Goal: Information Seeking & Learning: Learn about a topic

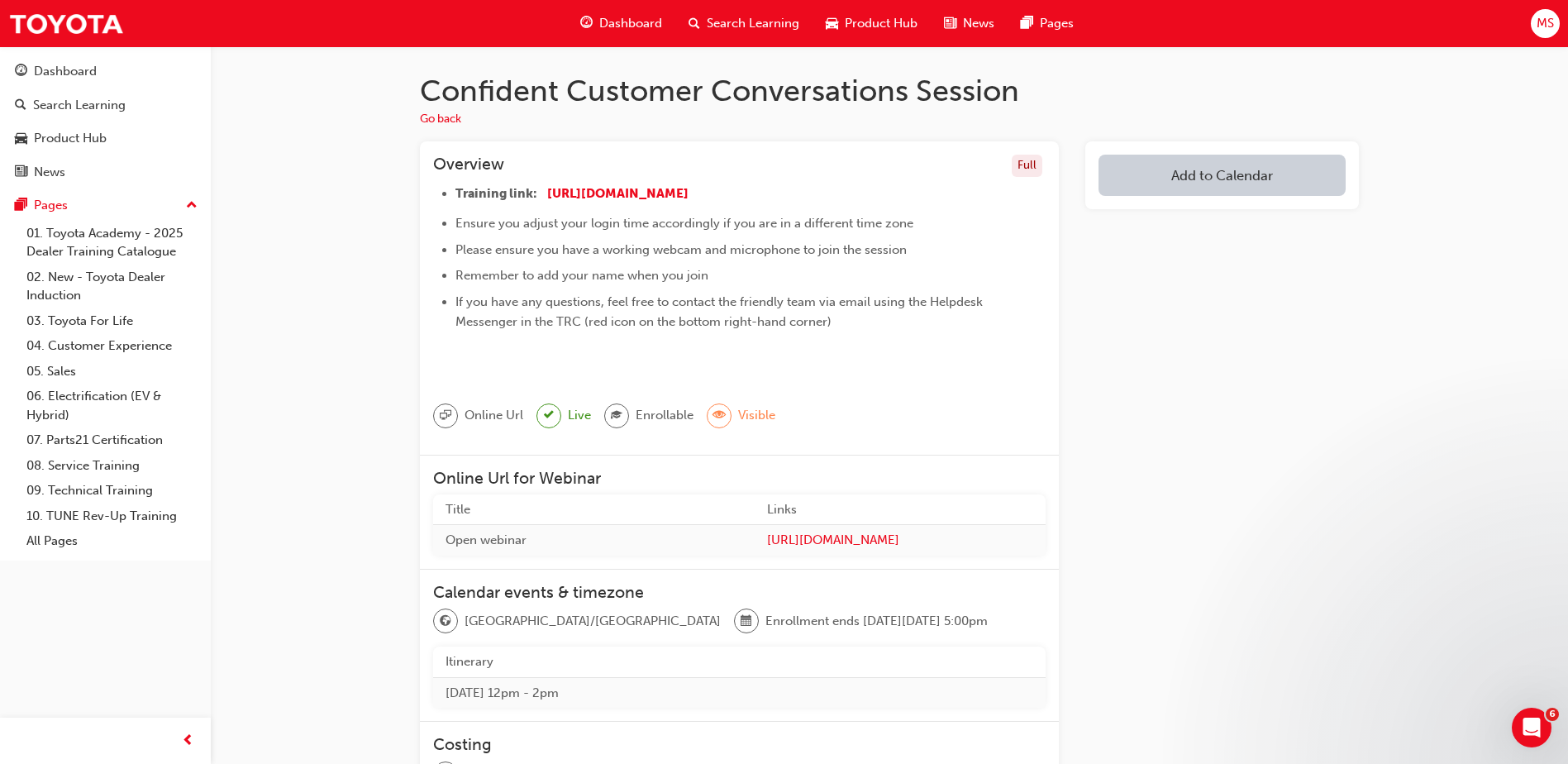
click at [740, 22] on span "Search Learning" at bounding box center [753, 23] width 93 height 19
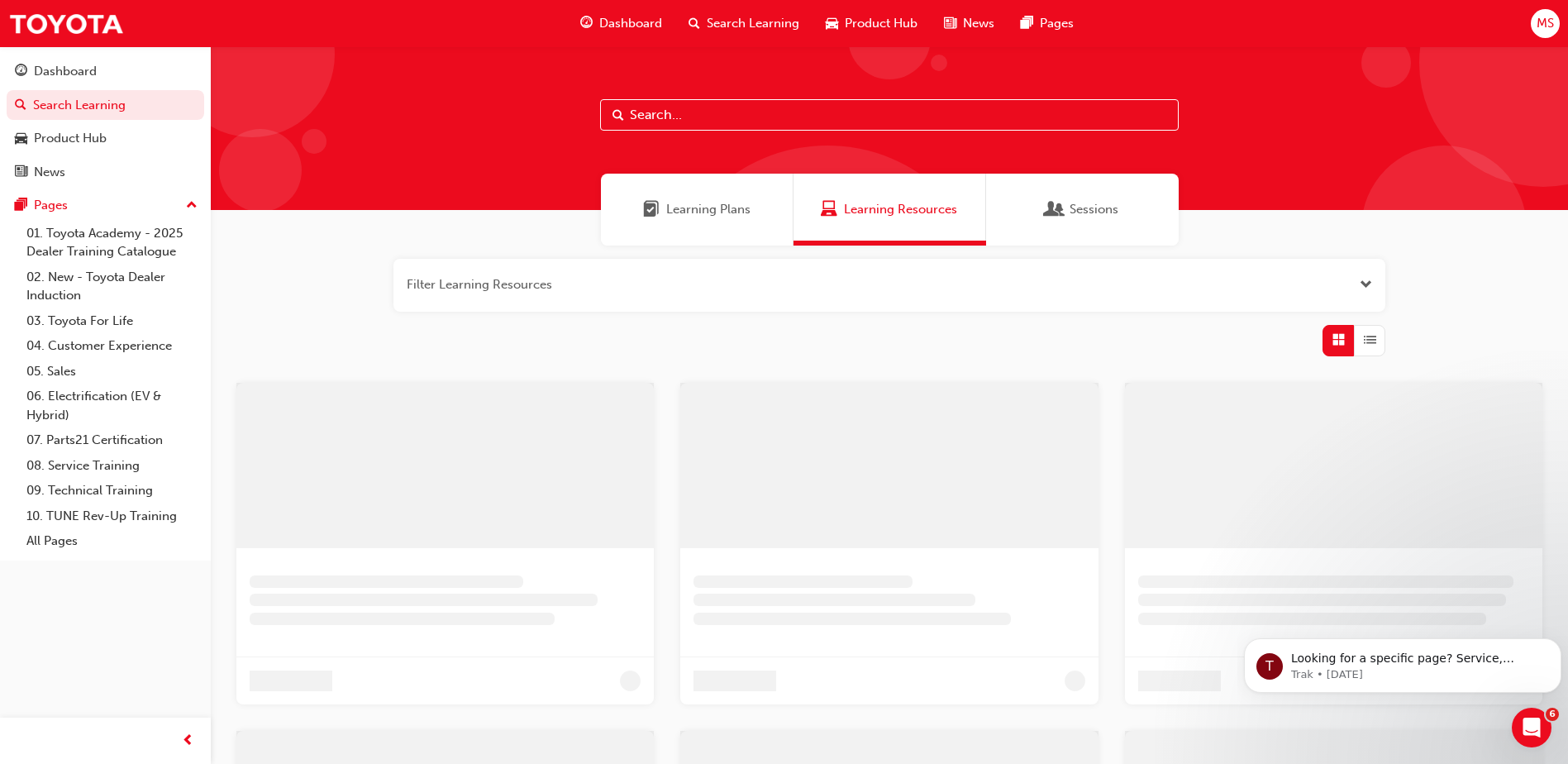
drag, startPoint x: 734, startPoint y: 106, endPoint x: 719, endPoint y: 101, distance: 15.8
click at [732, 112] on input "text" at bounding box center [889, 115] width 578 height 32
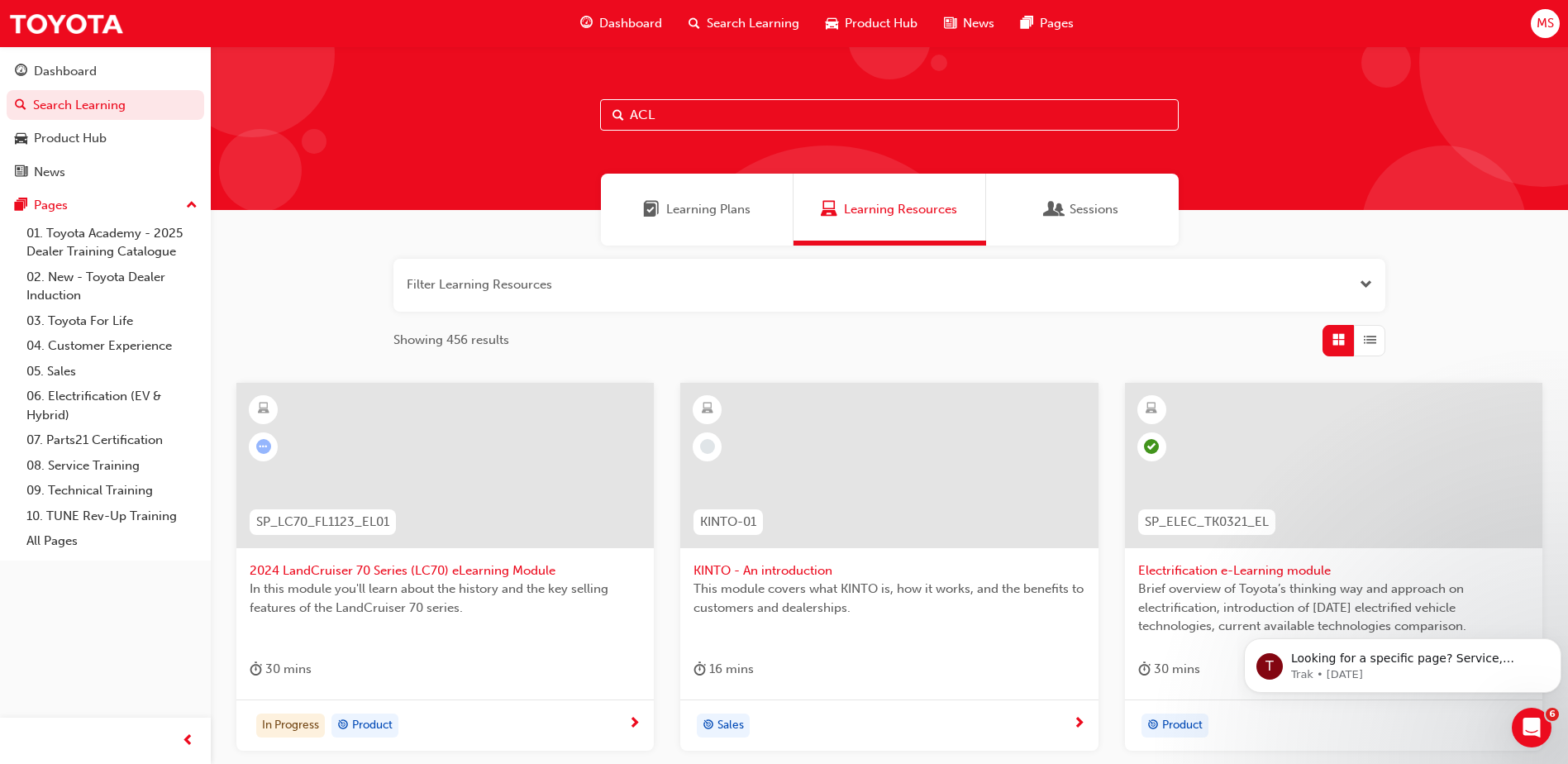
type input "ACL"
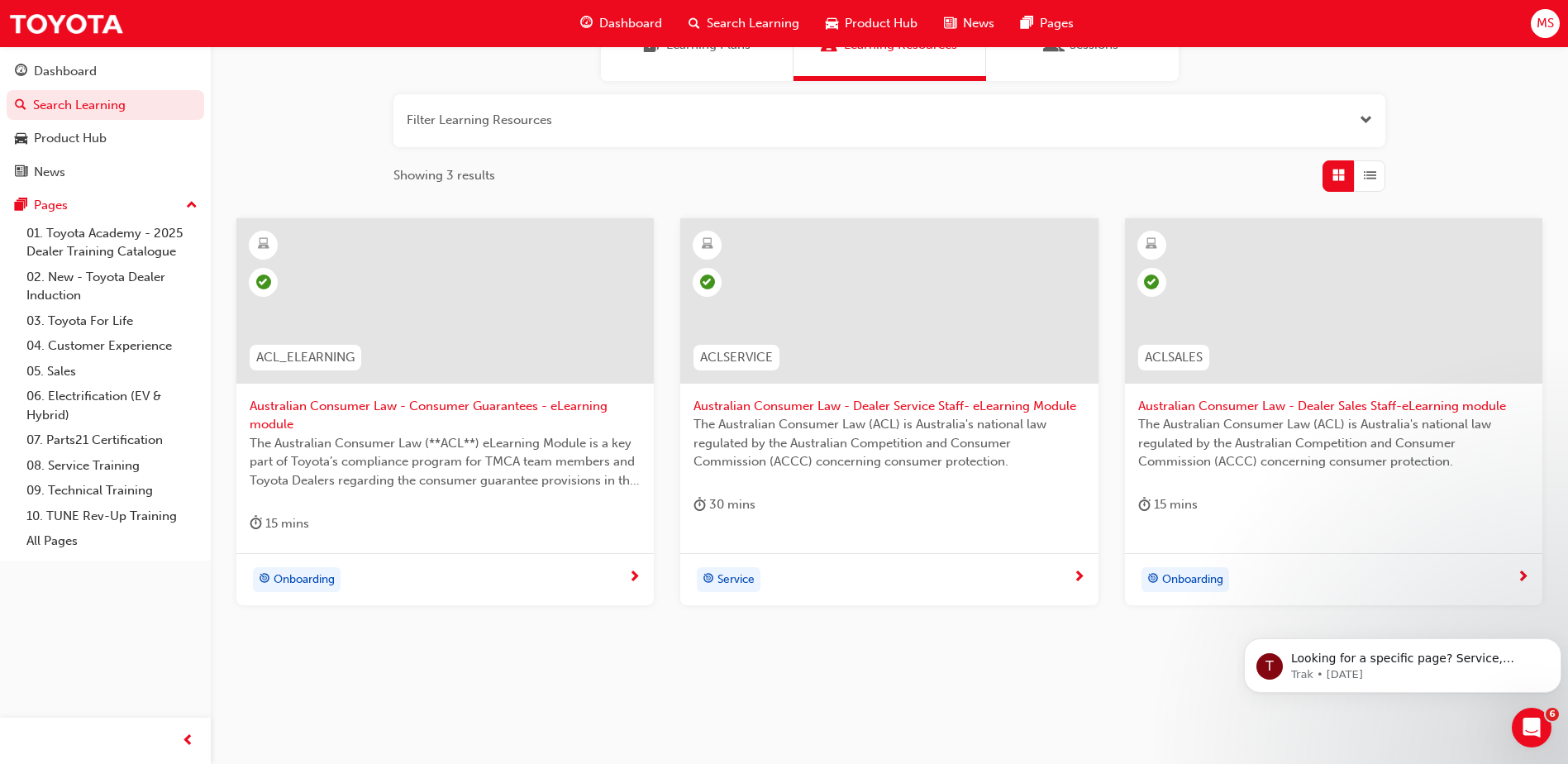
scroll to position [166, 0]
click at [338, 578] on div "Onboarding" at bounding box center [297, 579] width 87 height 25
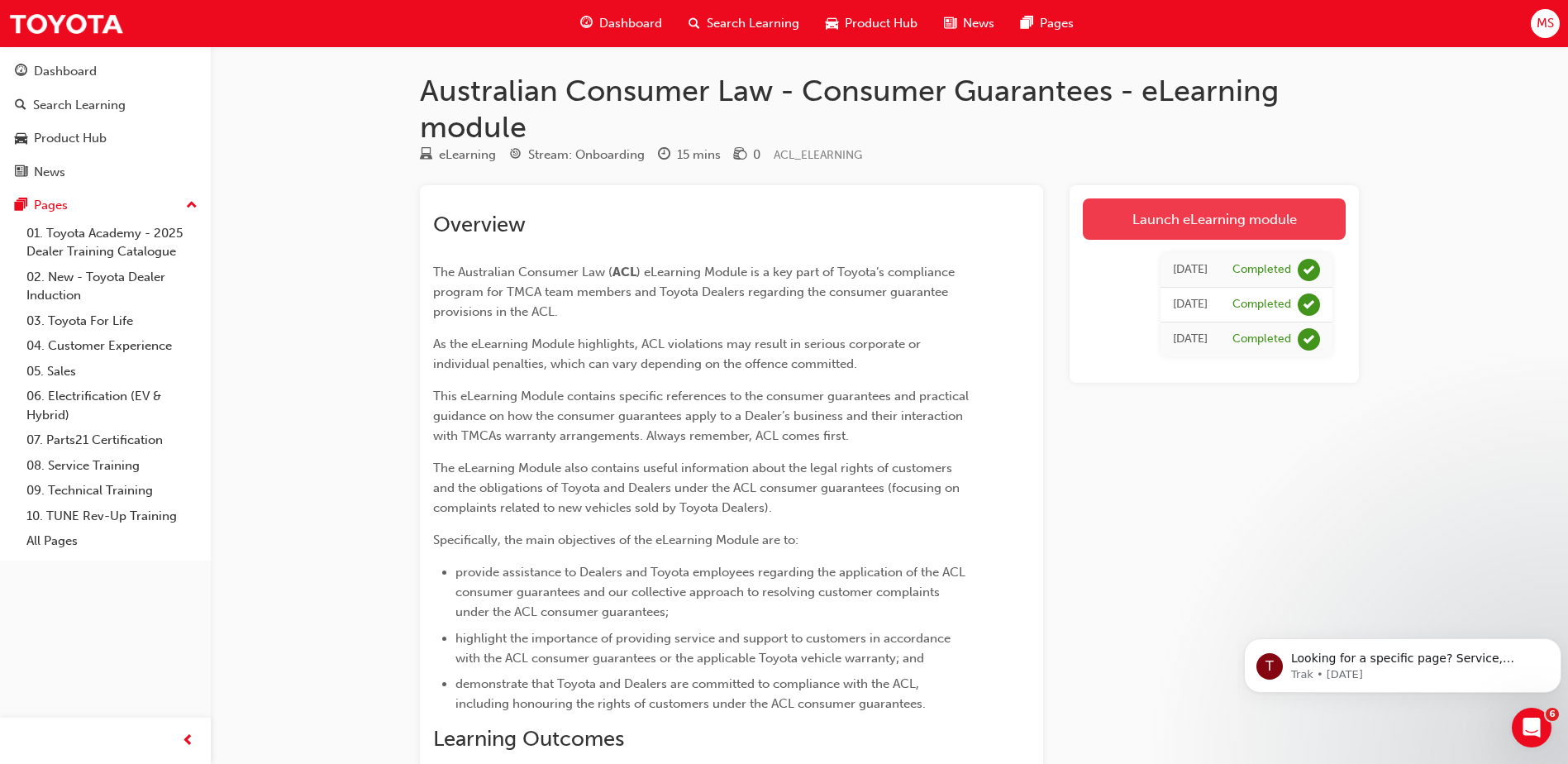
click at [1131, 221] on link "Launch eLearning module" at bounding box center [1215, 219] width 263 height 41
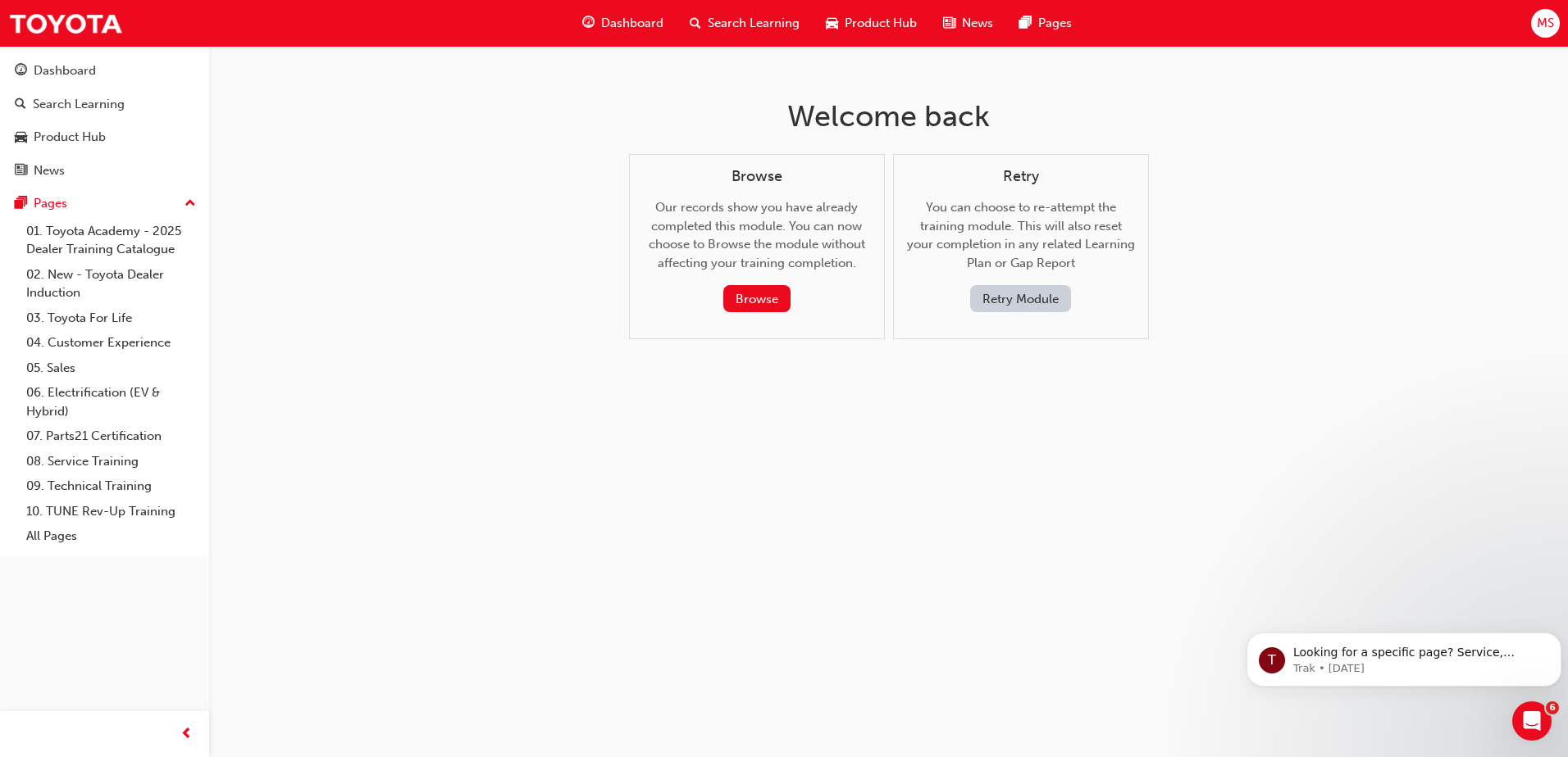
click at [1033, 304] on button "Retry Module" at bounding box center [1020, 298] width 101 height 27
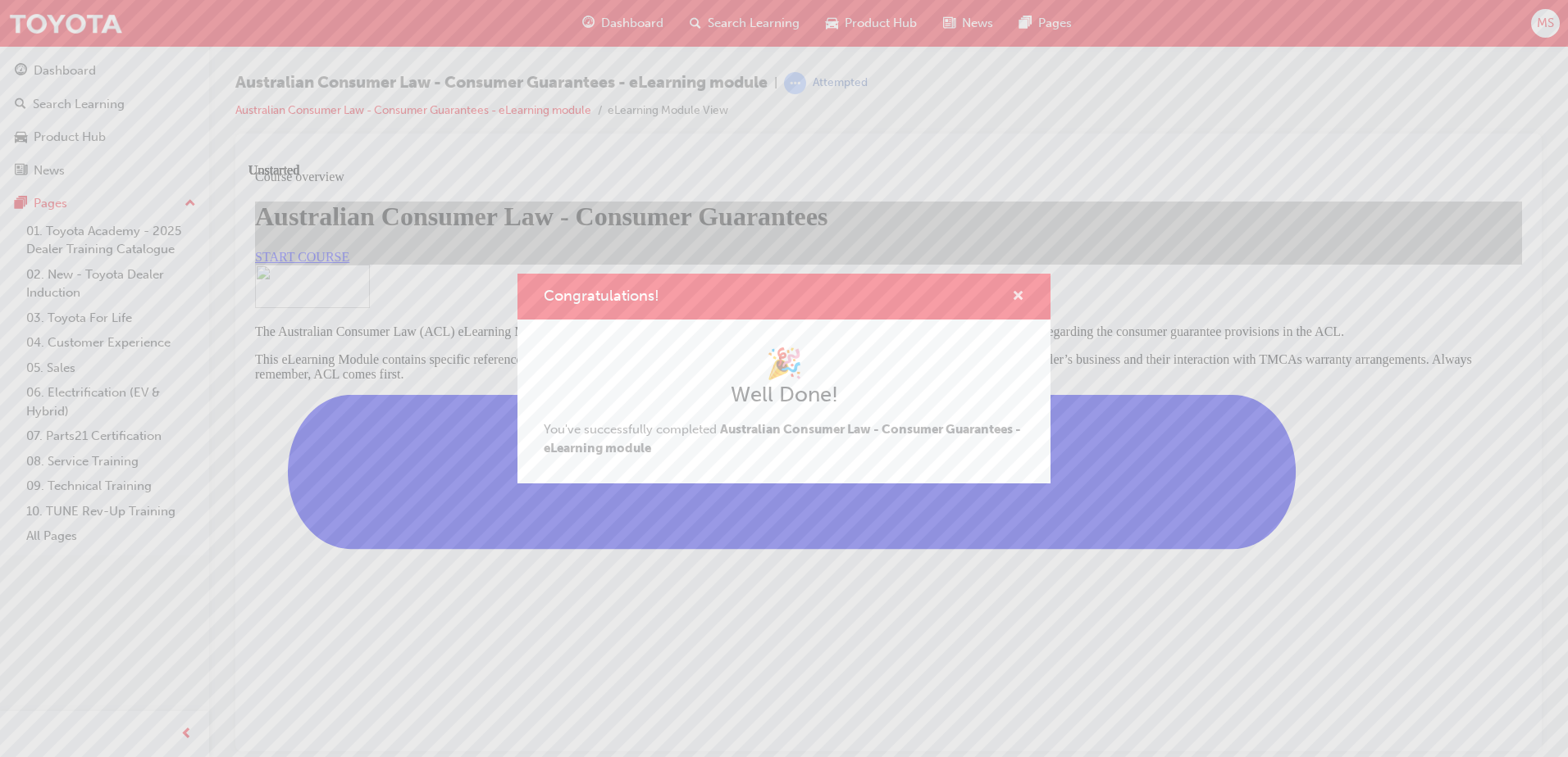
click at [1020, 290] on span "cross-icon" at bounding box center [1017, 298] width 12 height 15
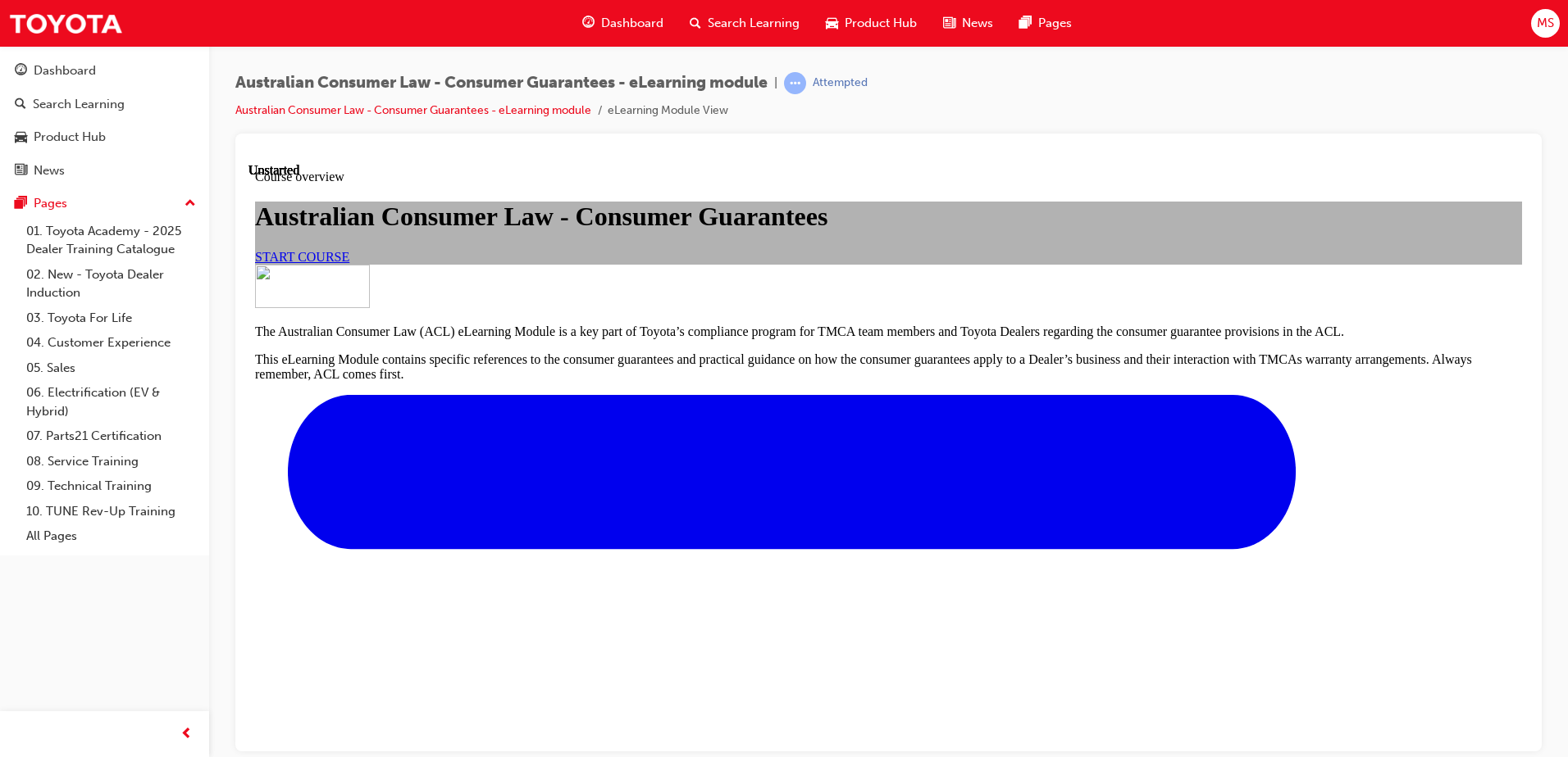
click at [350, 263] on span "START COURSE" at bounding box center [302, 255] width 94 height 14
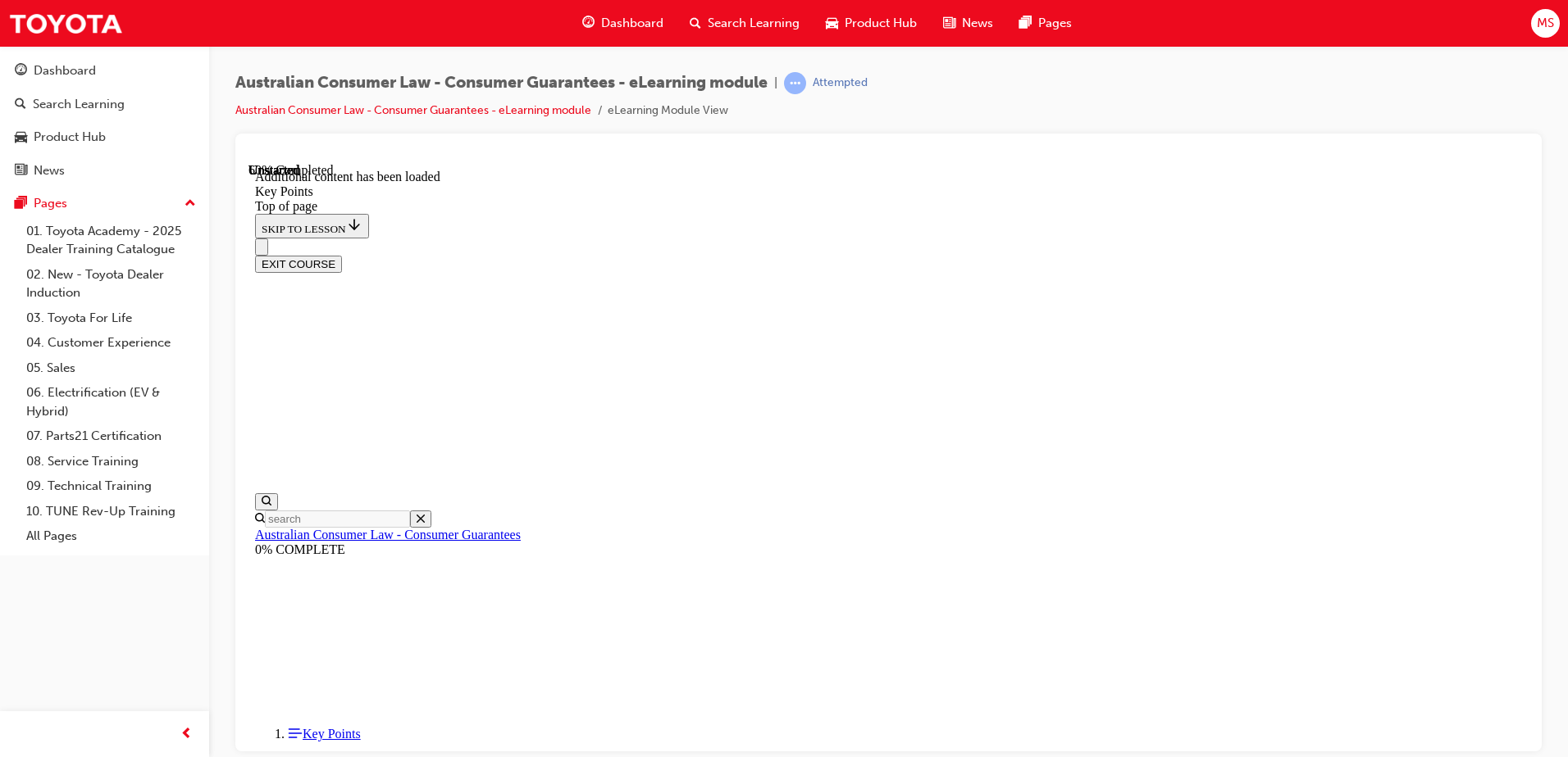
scroll to position [2133, 0]
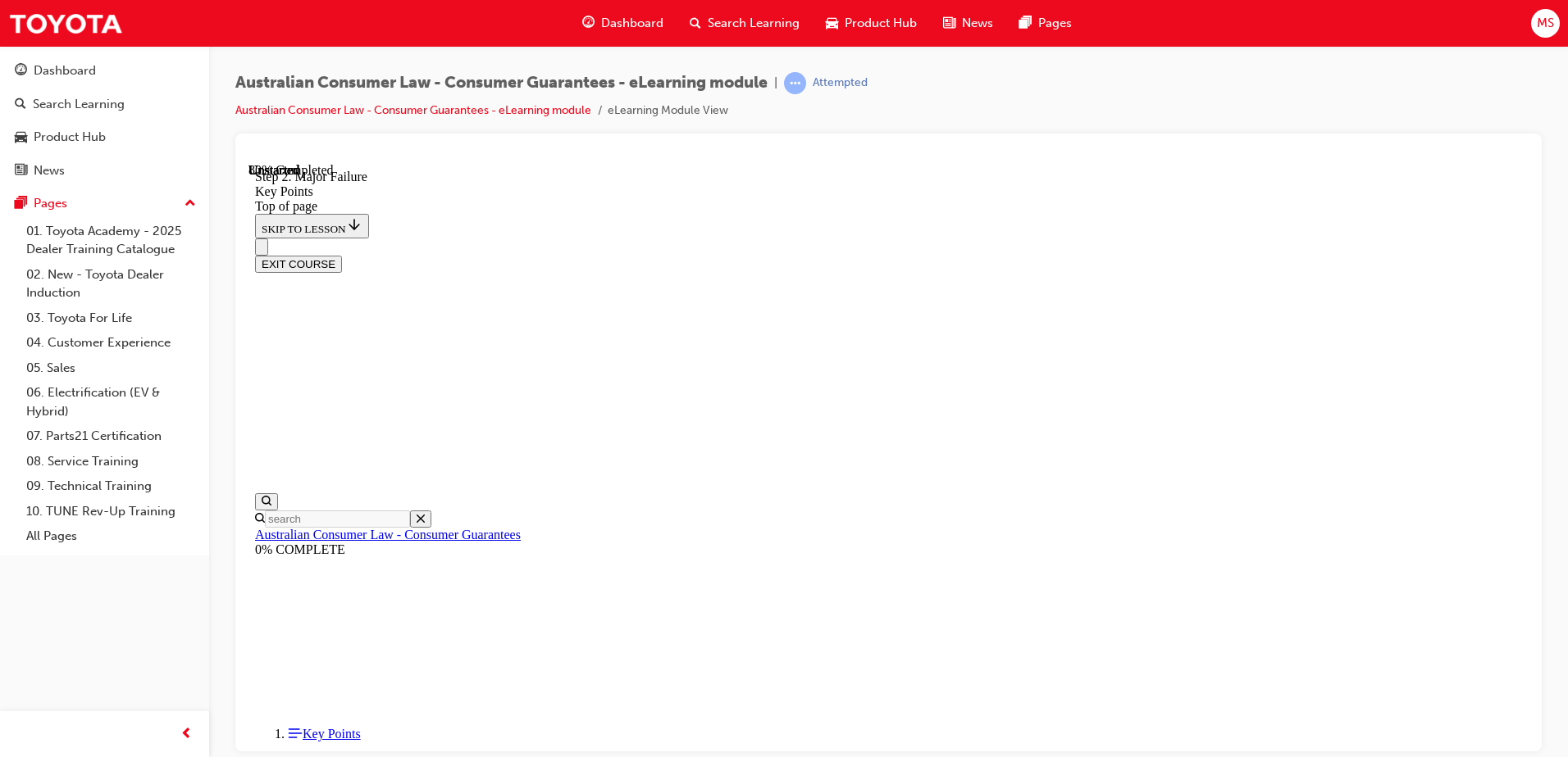
scroll to position [3109, 0]
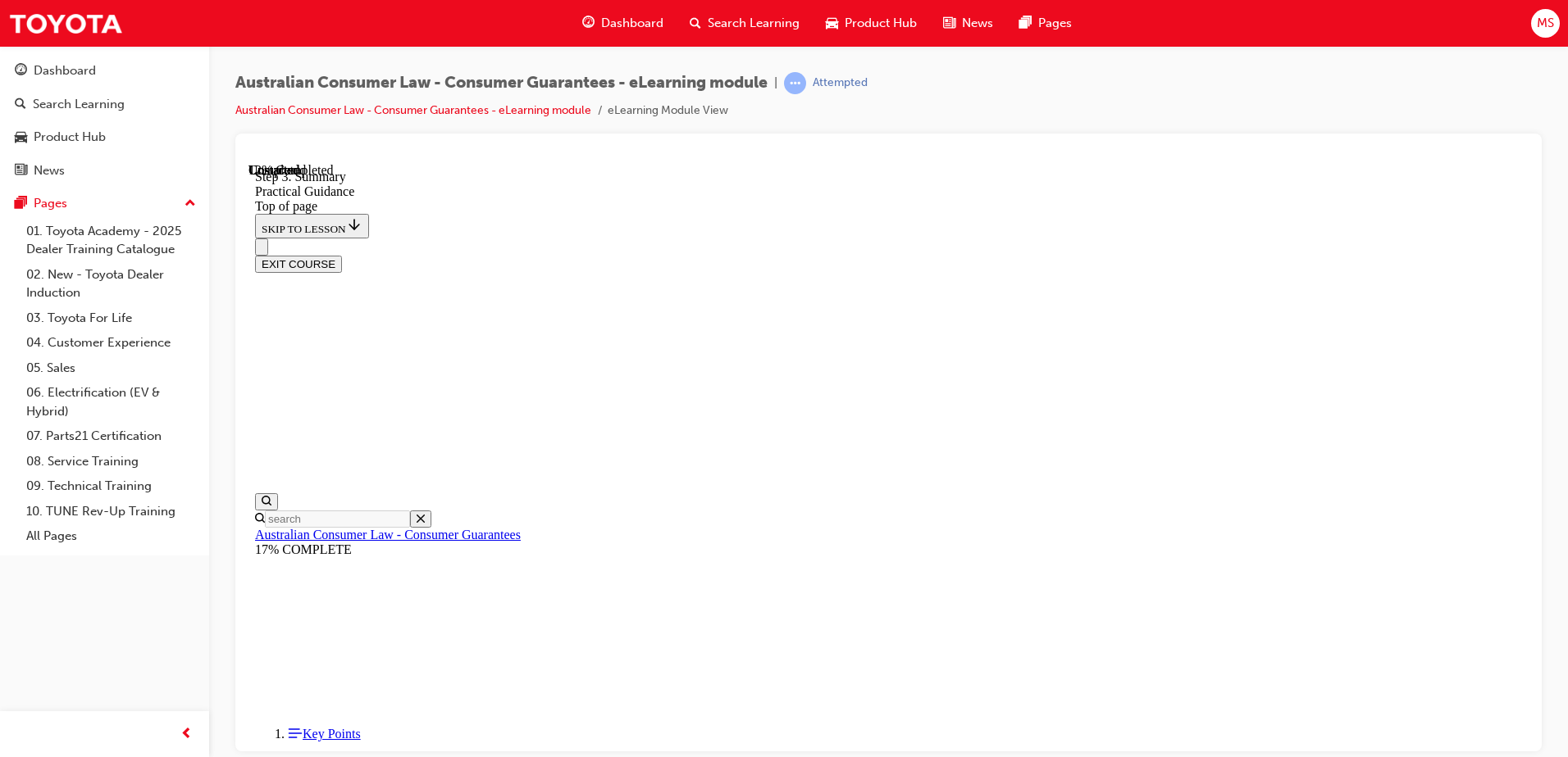
drag, startPoint x: 695, startPoint y: 485, endPoint x: 683, endPoint y: 466, distance: 22.5
drag, startPoint x: 703, startPoint y: 378, endPoint x: 757, endPoint y: 419, distance: 67.8
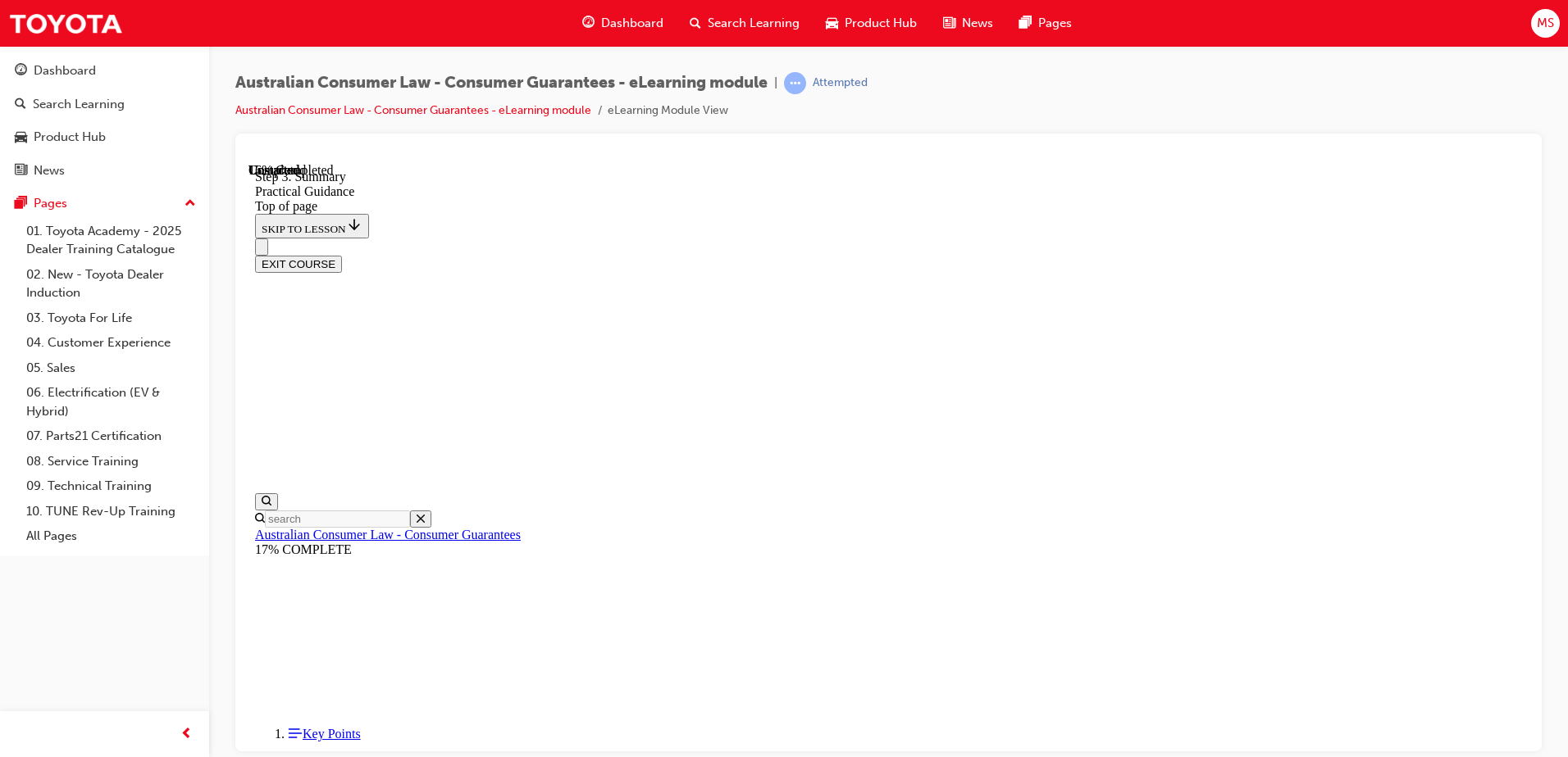
scroll to position [387, 0]
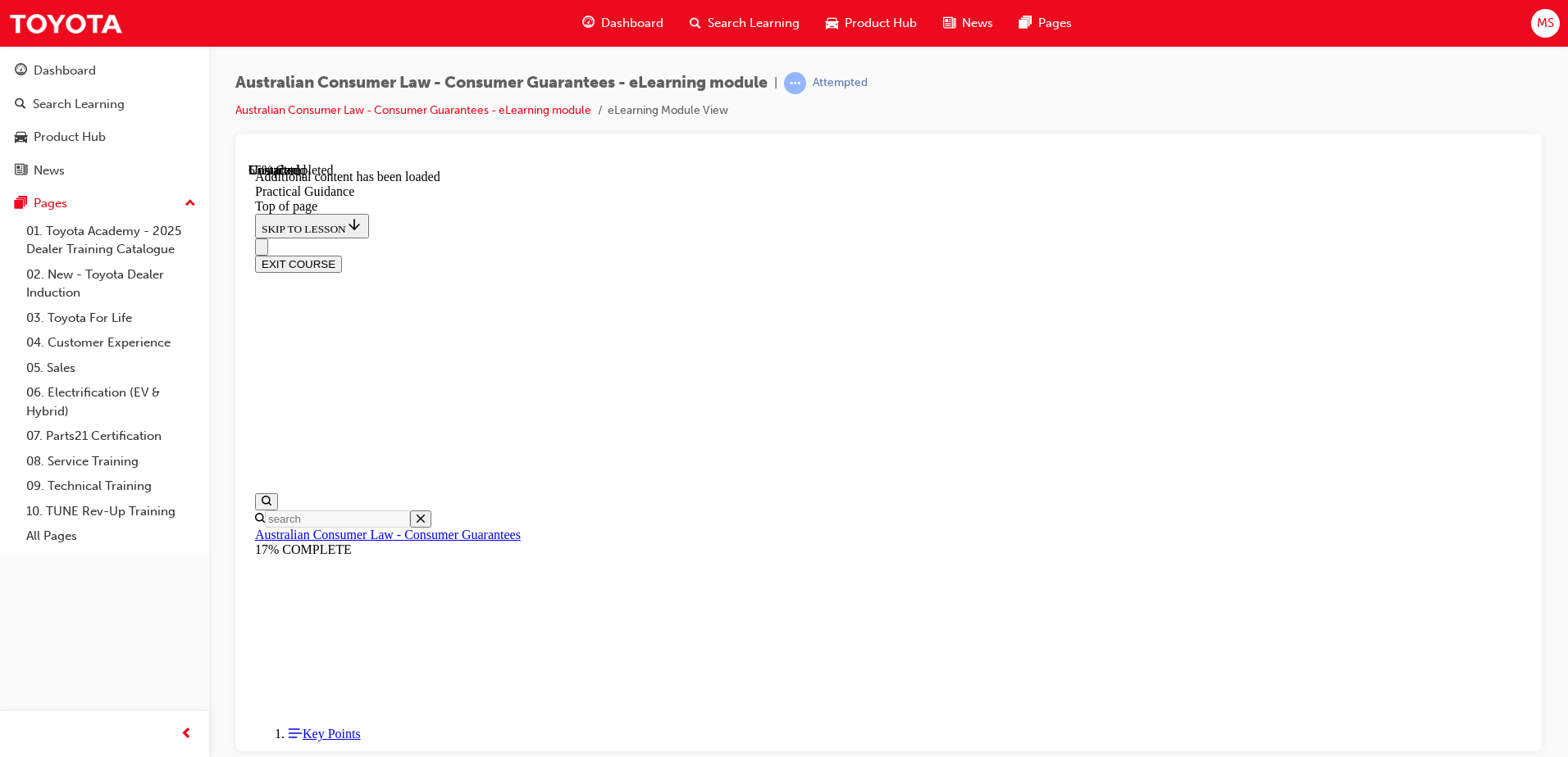
scroll to position [2542, 0]
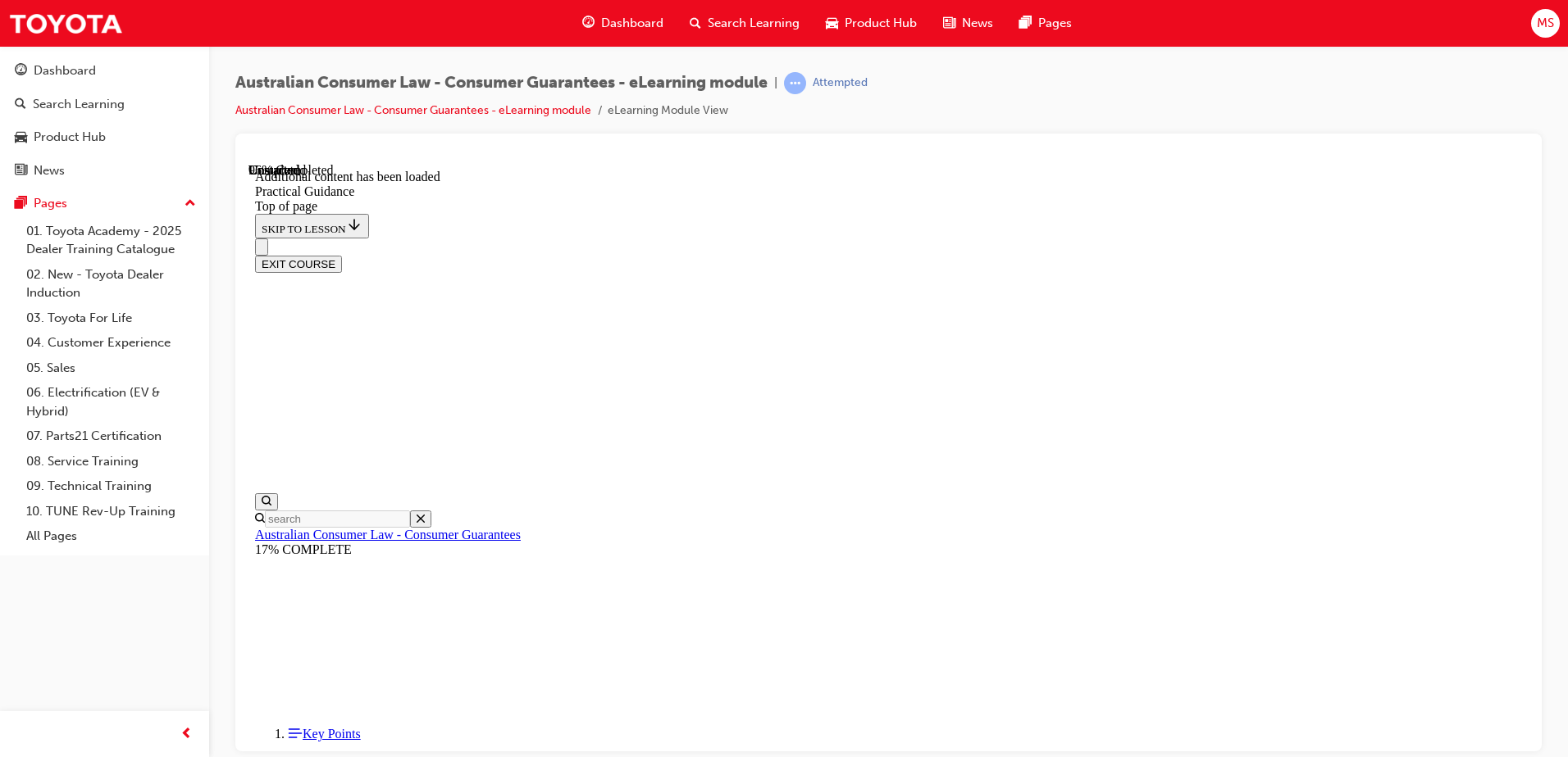
scroll to position [4399, 0]
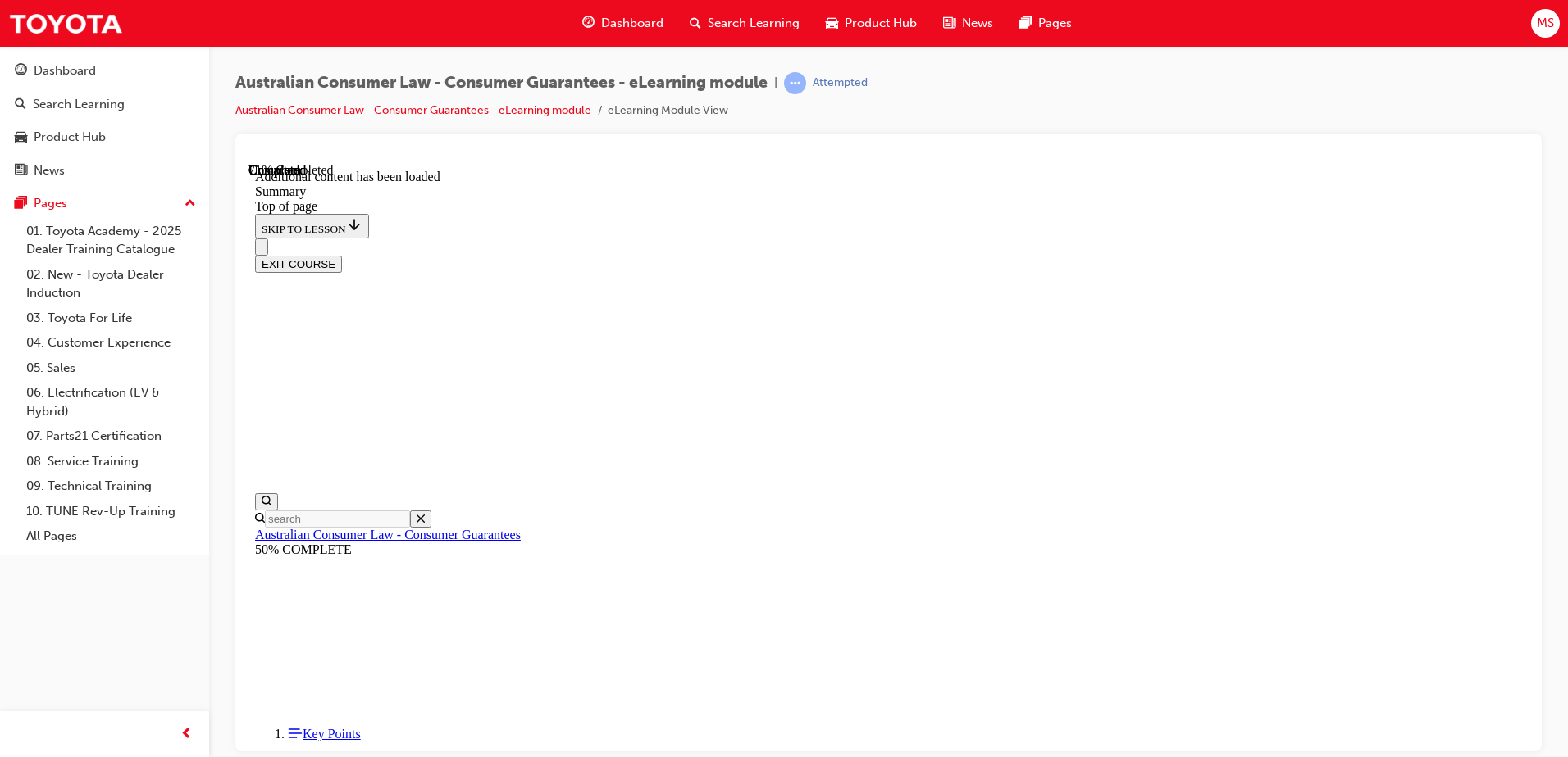
scroll to position [1589, 0]
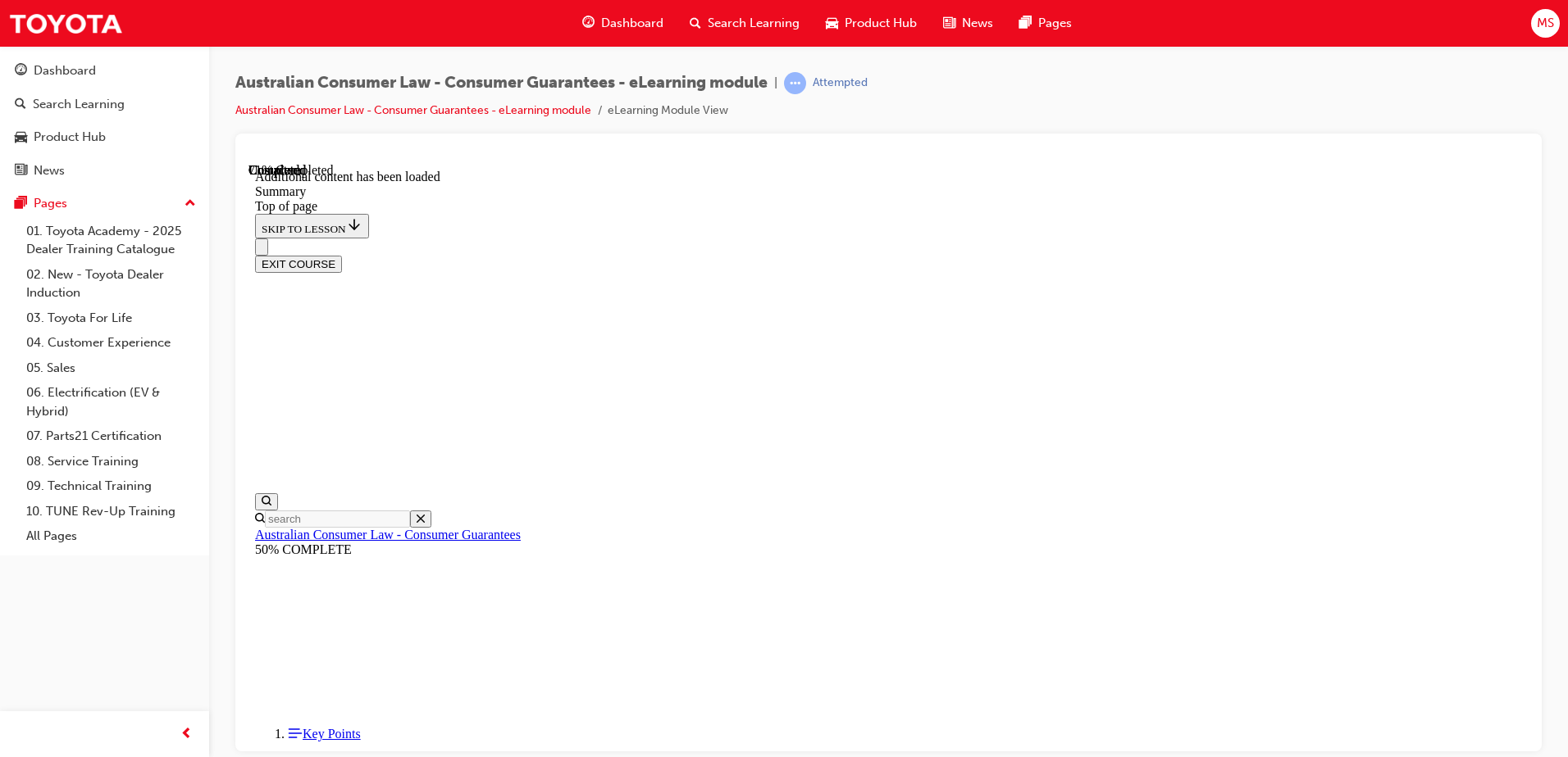
scroll to position [1354, 0]
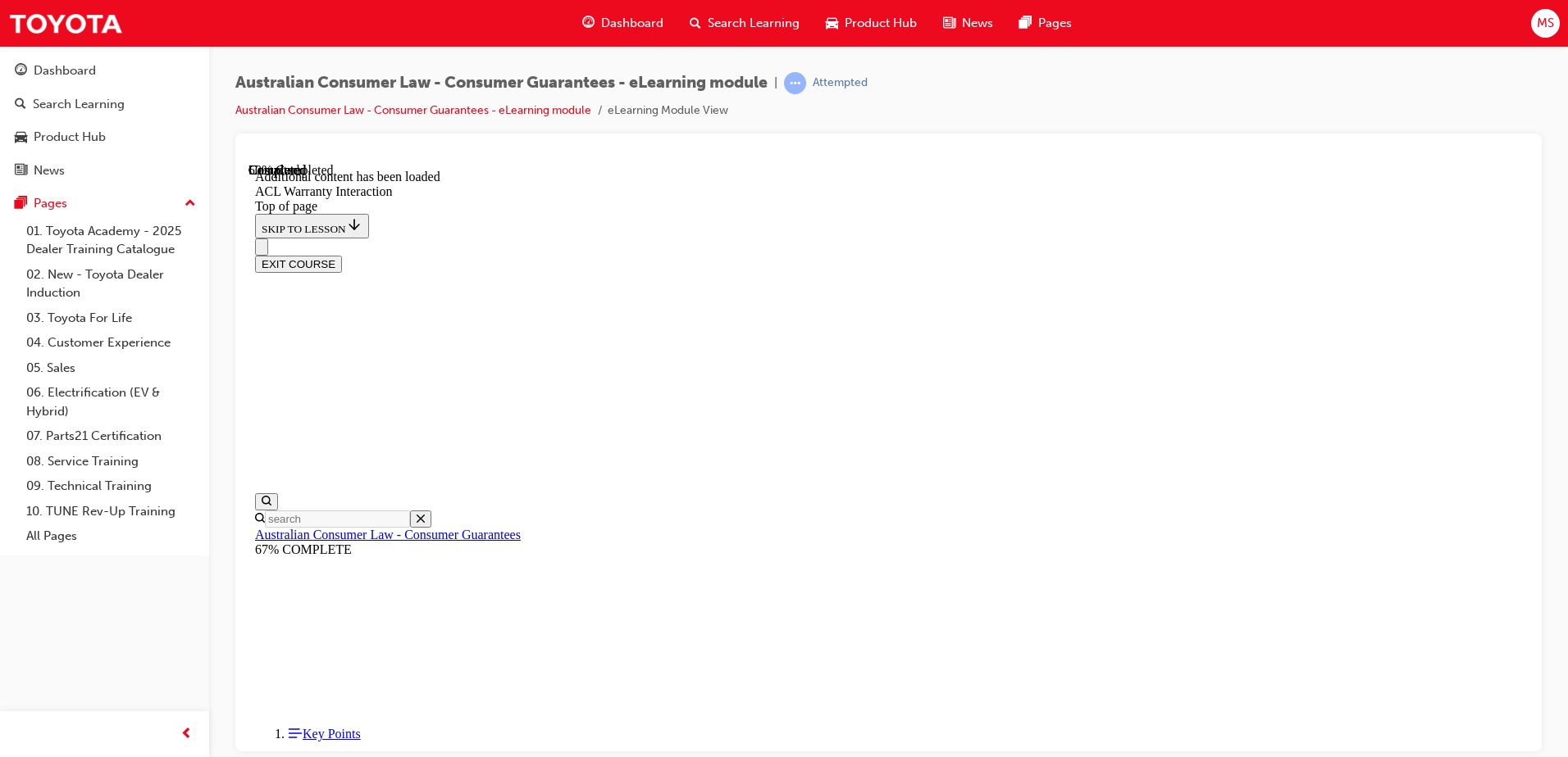
scroll to position [992, 0]
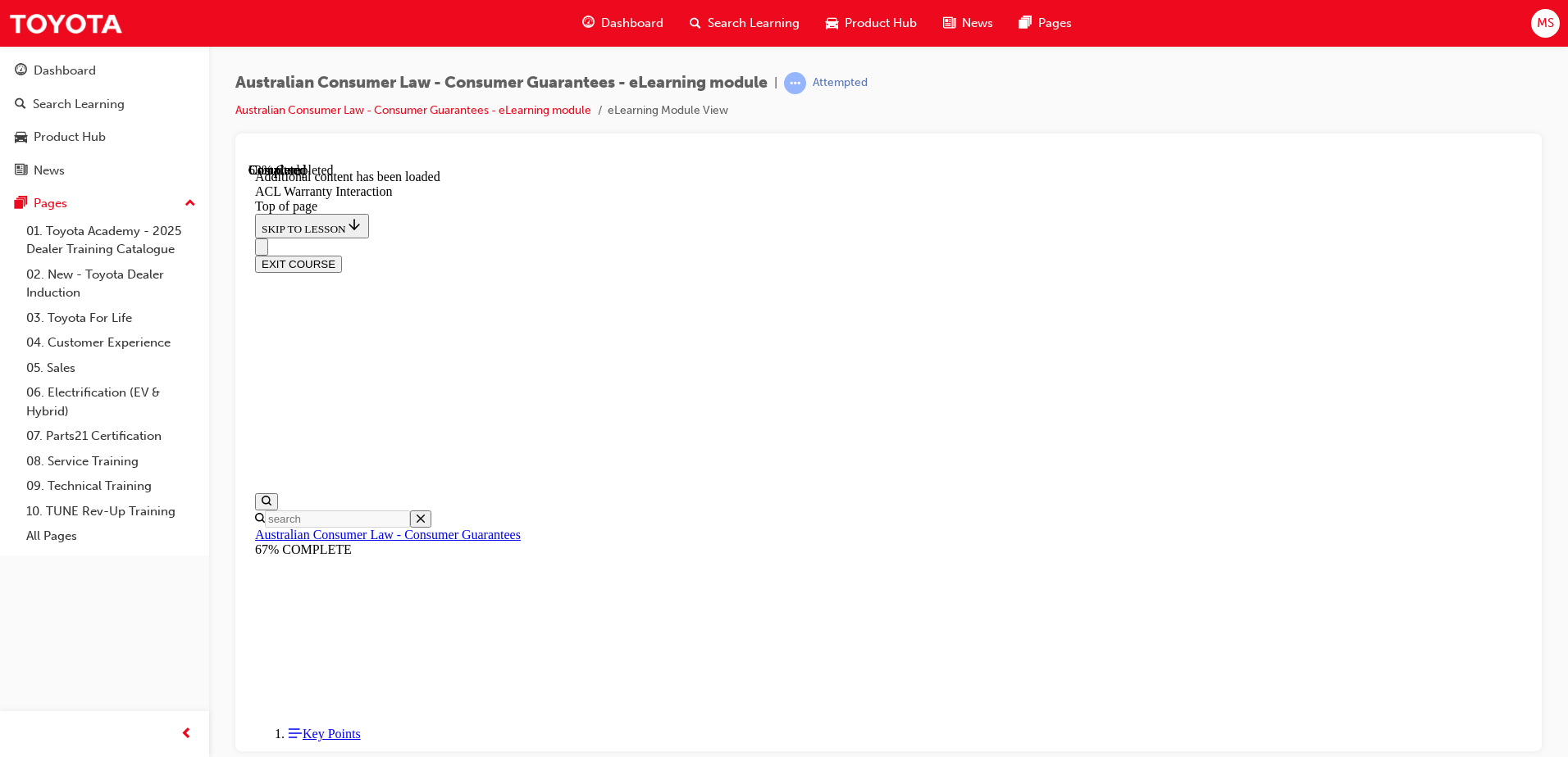
drag, startPoint x: 982, startPoint y: 626, endPoint x: 993, endPoint y: 622, distance: 11.7
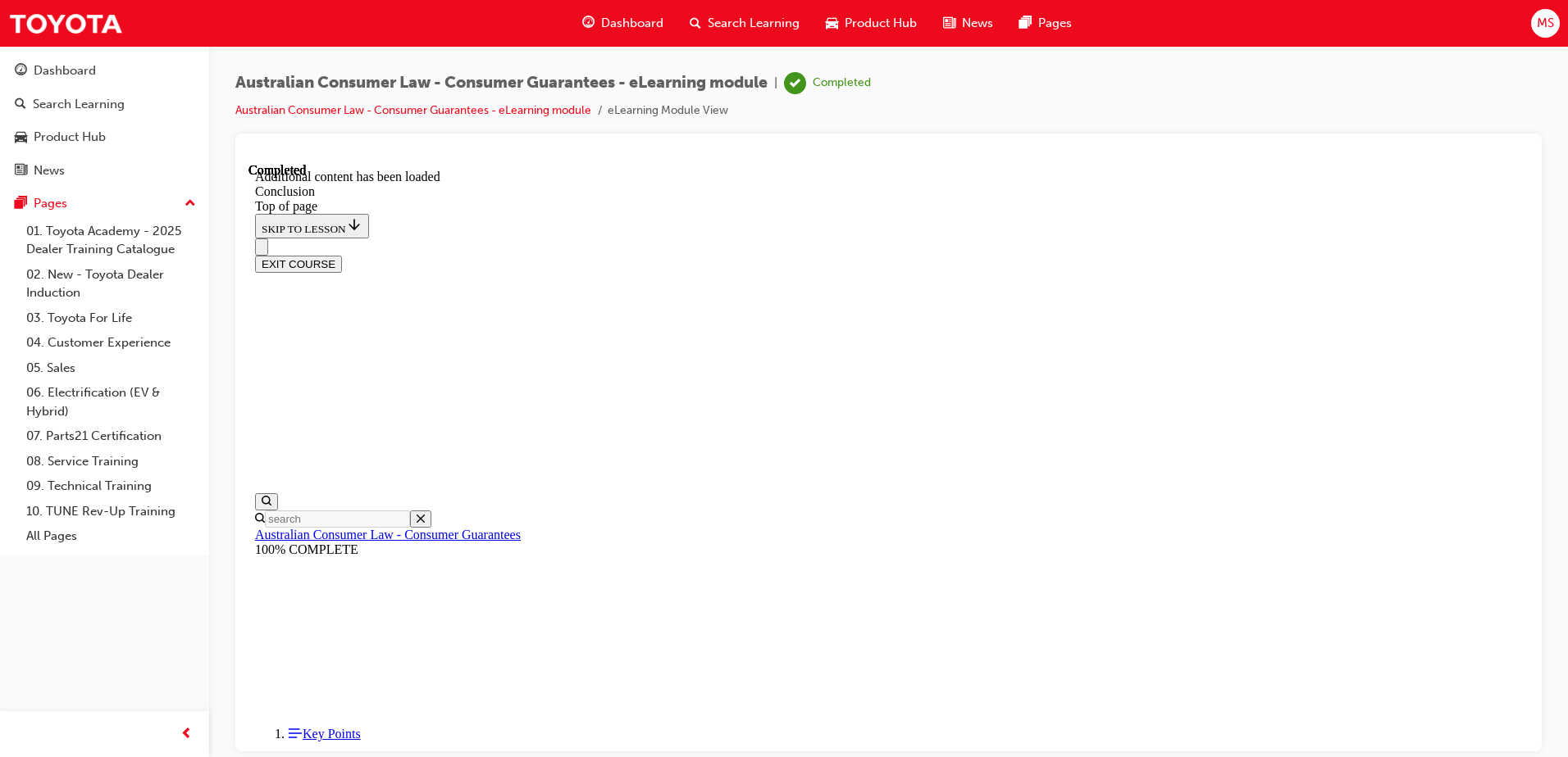
click at [342, 254] on button "EXIT COURSE" at bounding box center [298, 263] width 87 height 18
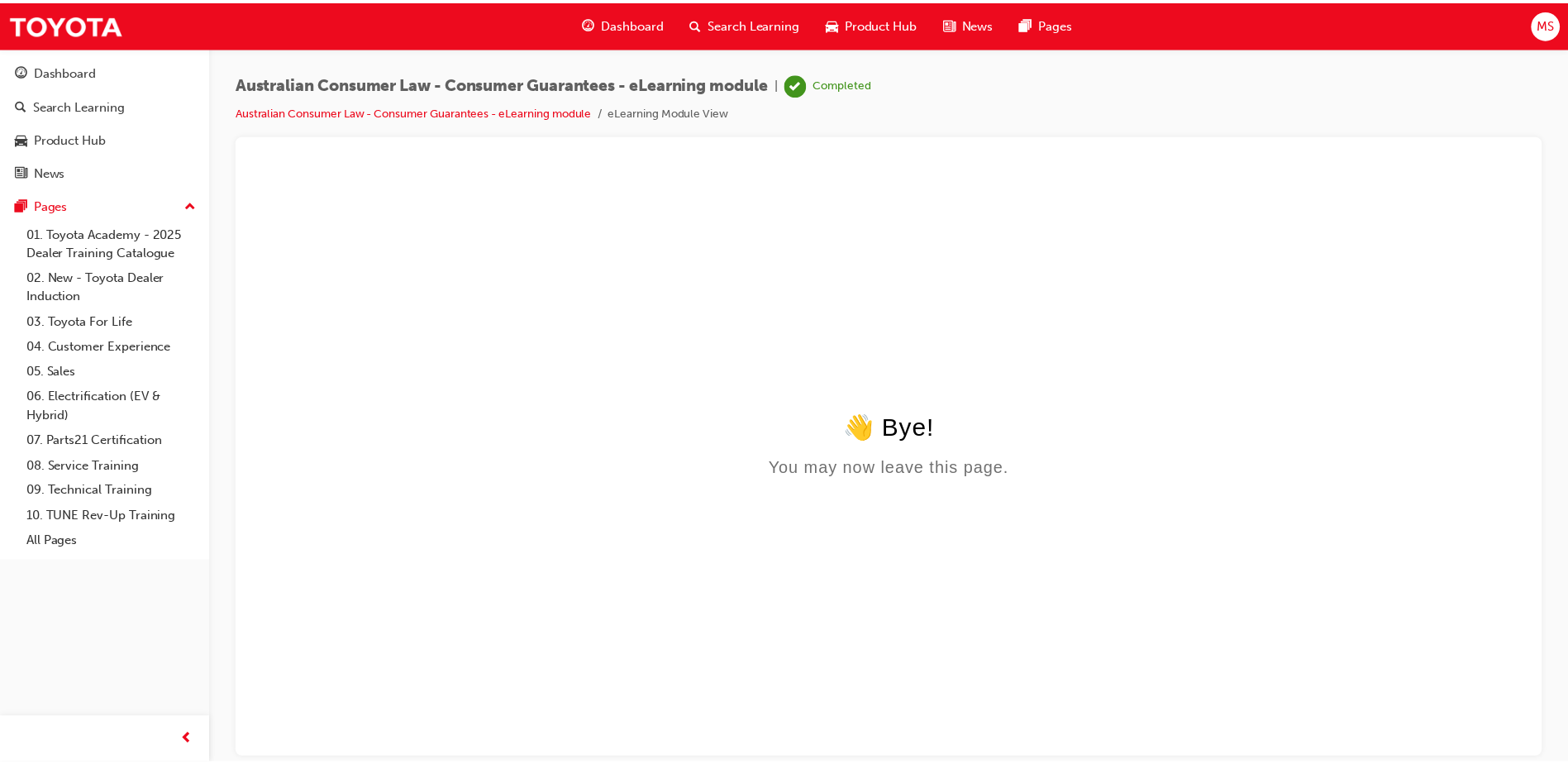
scroll to position [0, 0]
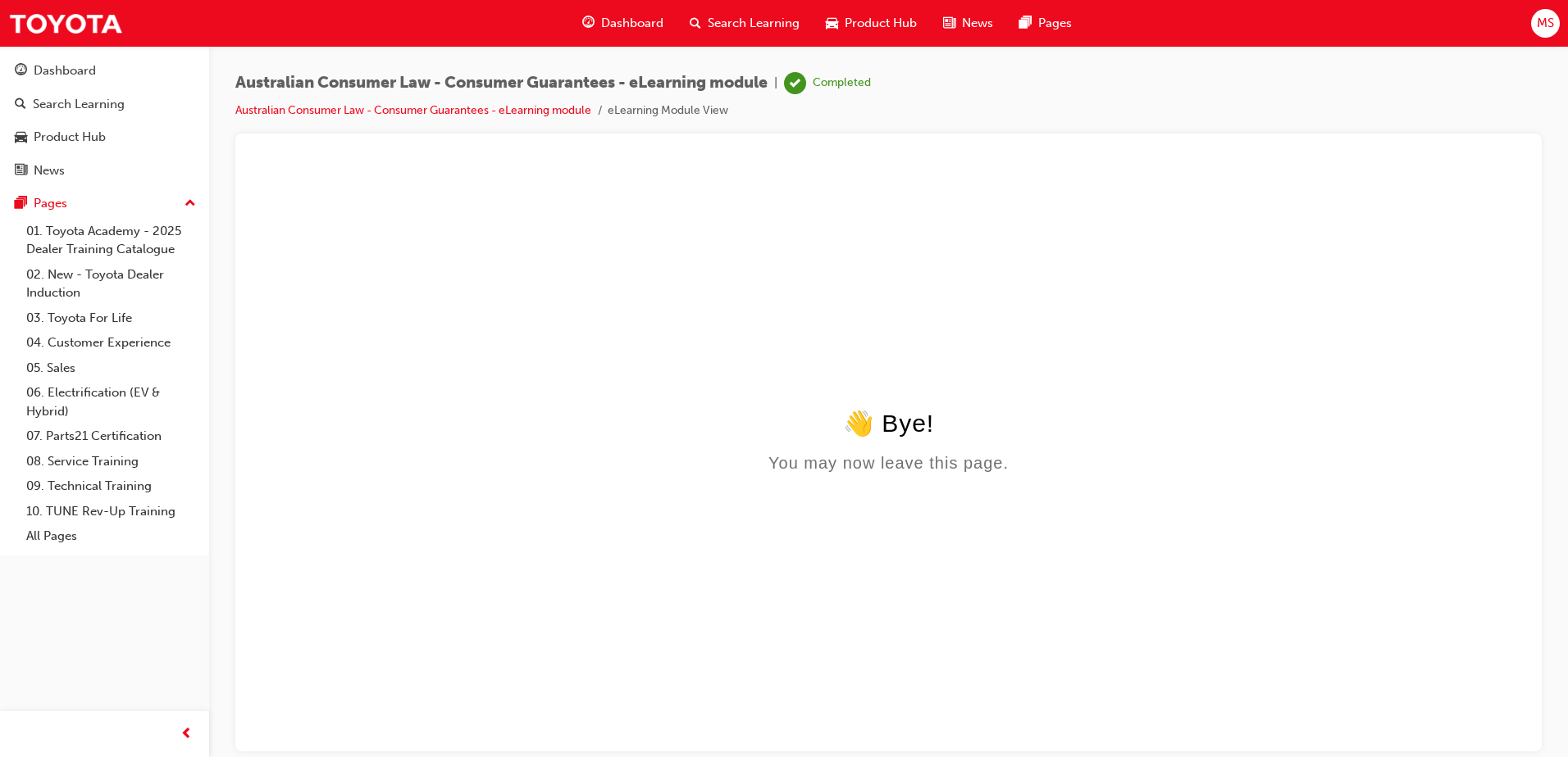
click at [714, 14] on span "Search Learning" at bounding box center [754, 23] width 92 height 18
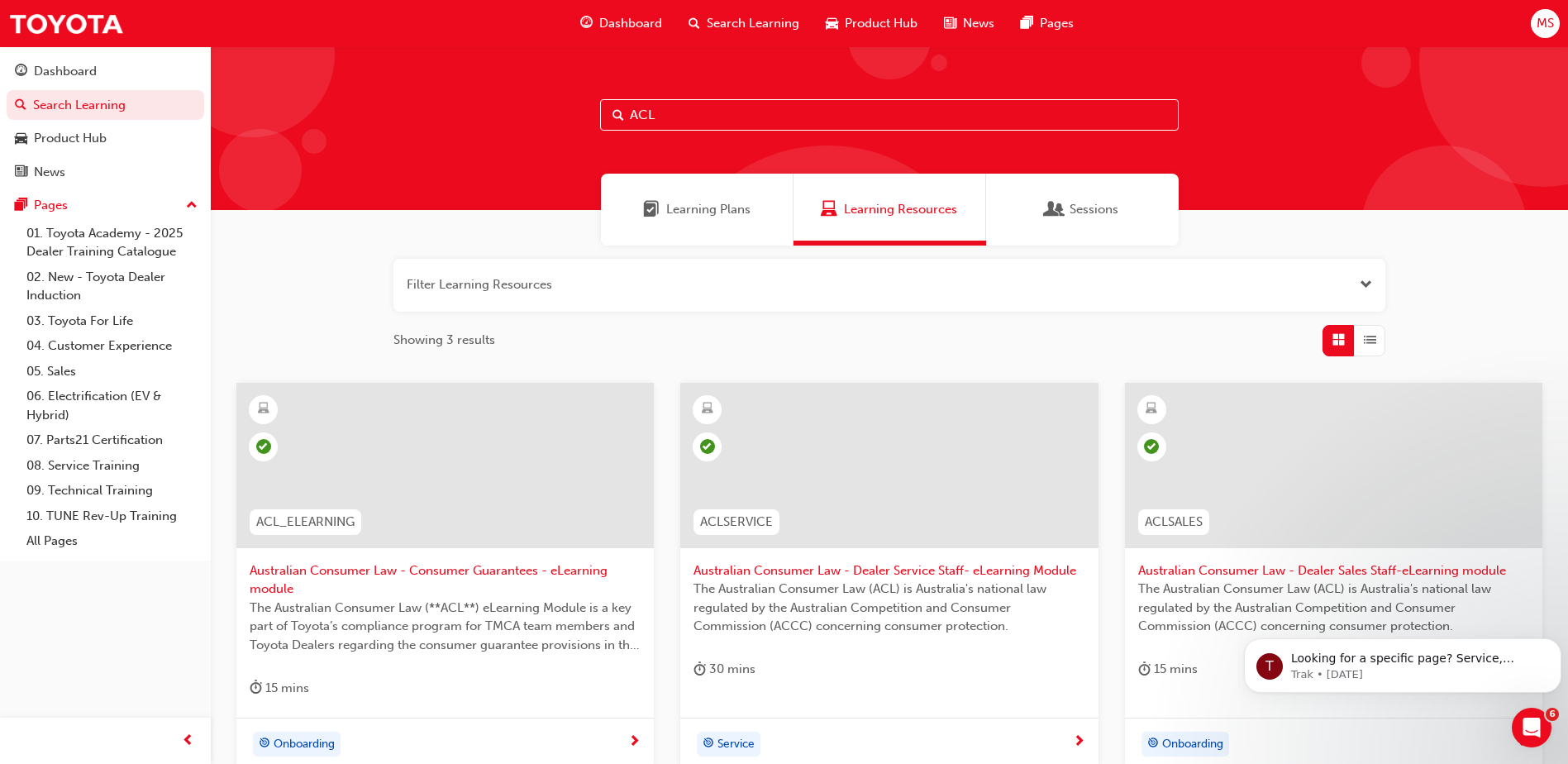
click at [748, 114] on input "ACL" at bounding box center [889, 115] width 578 height 32
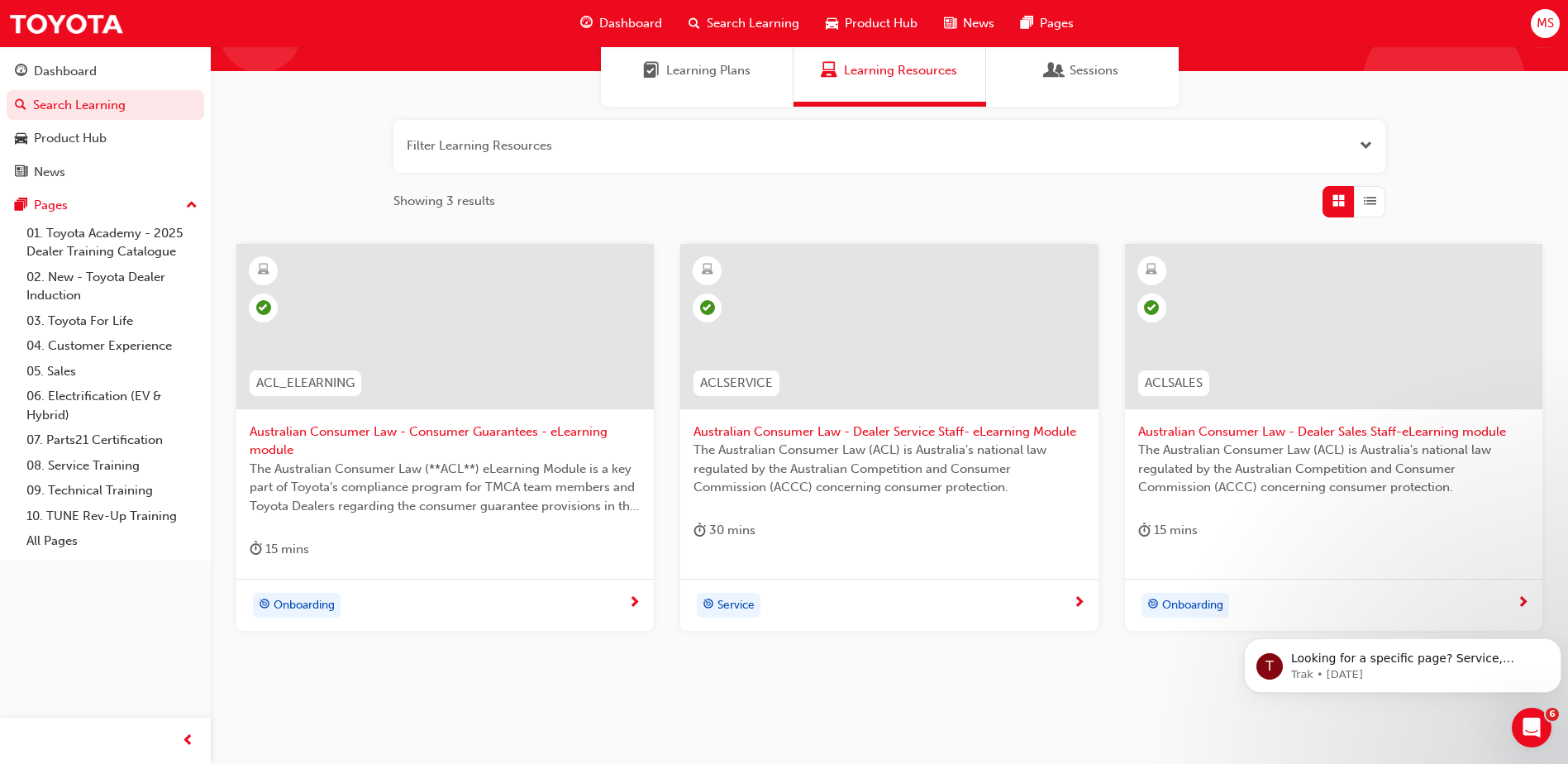
scroll to position [167, 0]
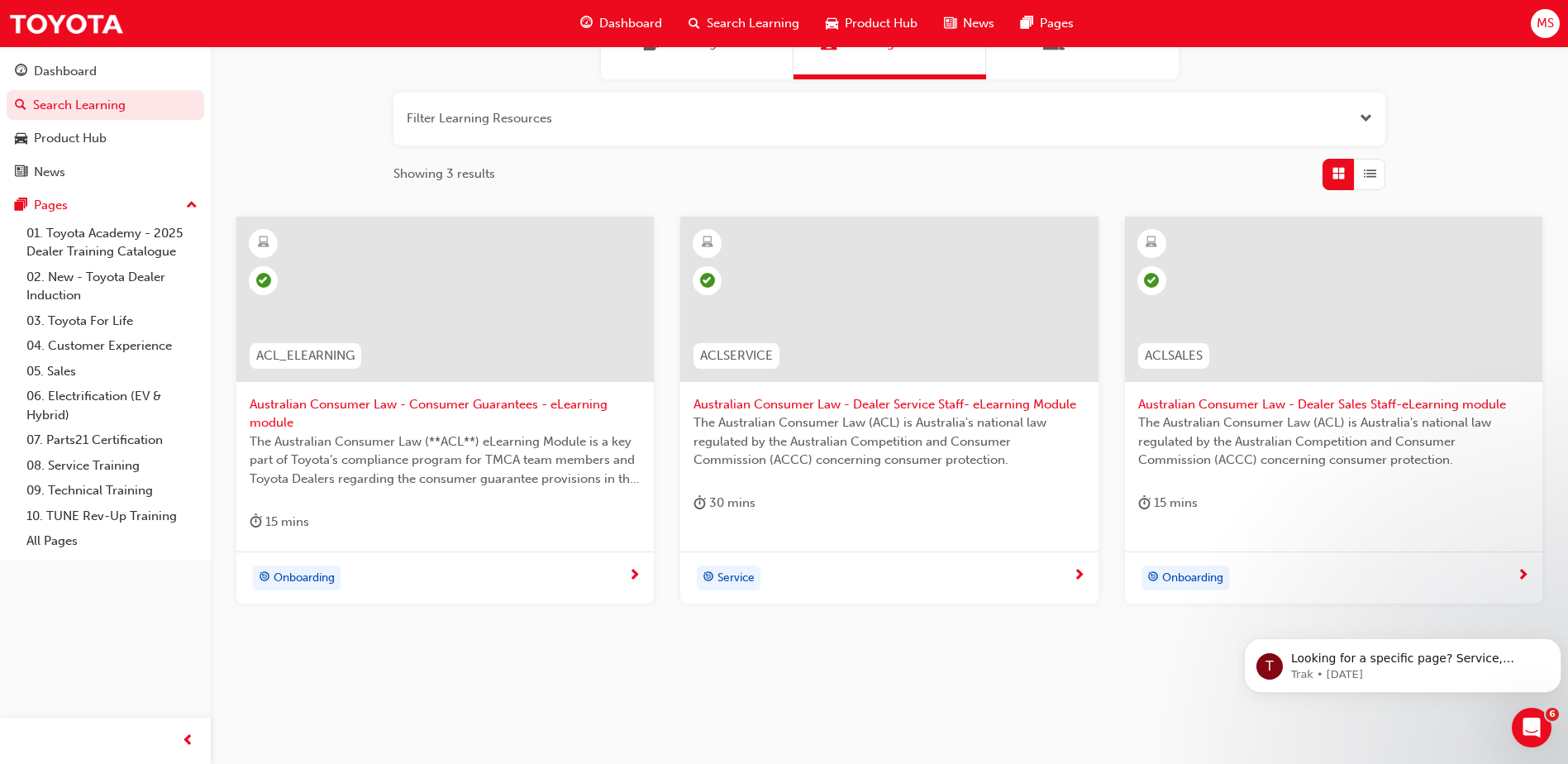
click at [974, 573] on div "Service" at bounding box center [883, 578] width 379 height 25
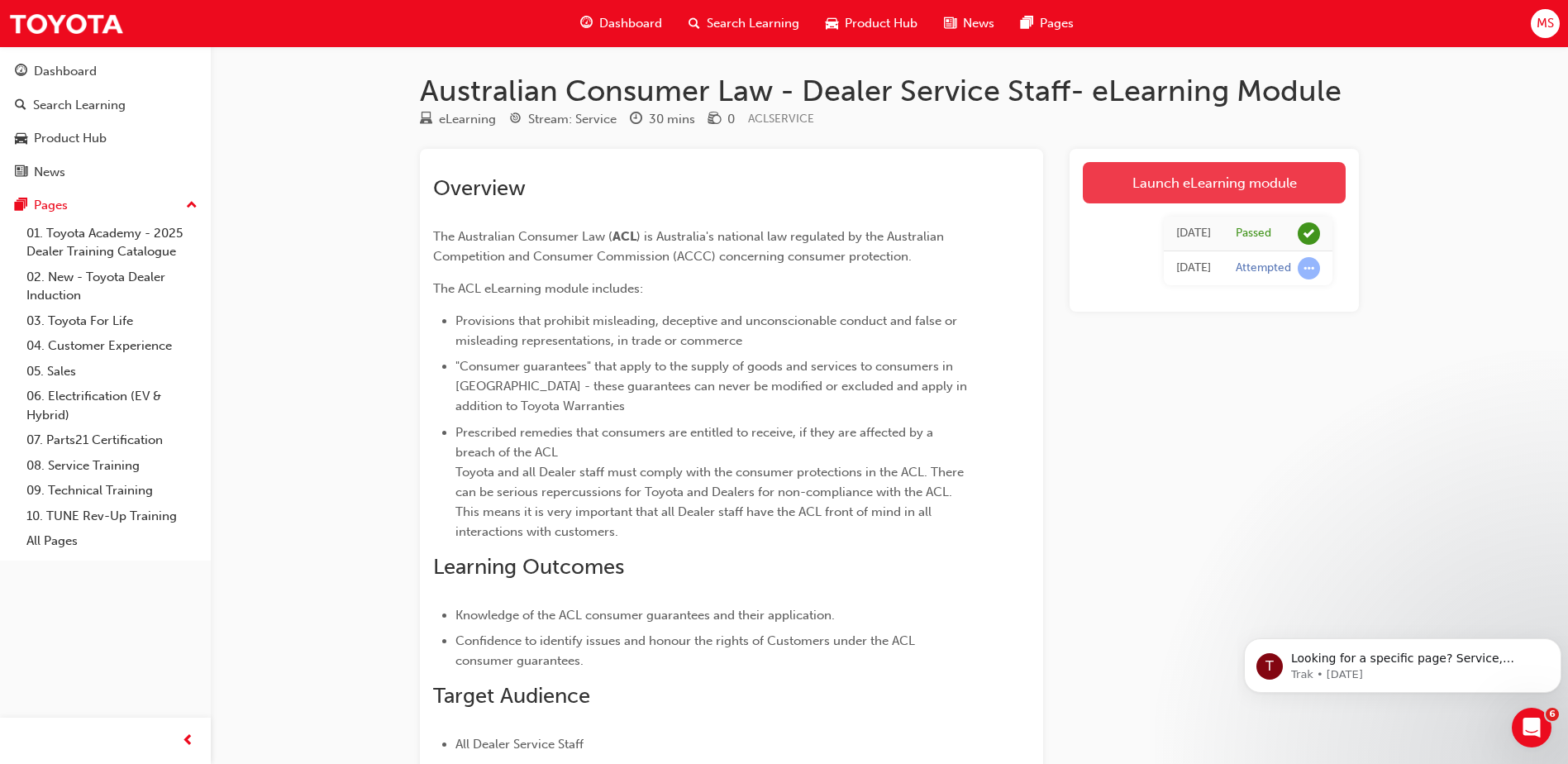
click at [1171, 171] on link "Launch eLearning module" at bounding box center [1215, 182] width 263 height 41
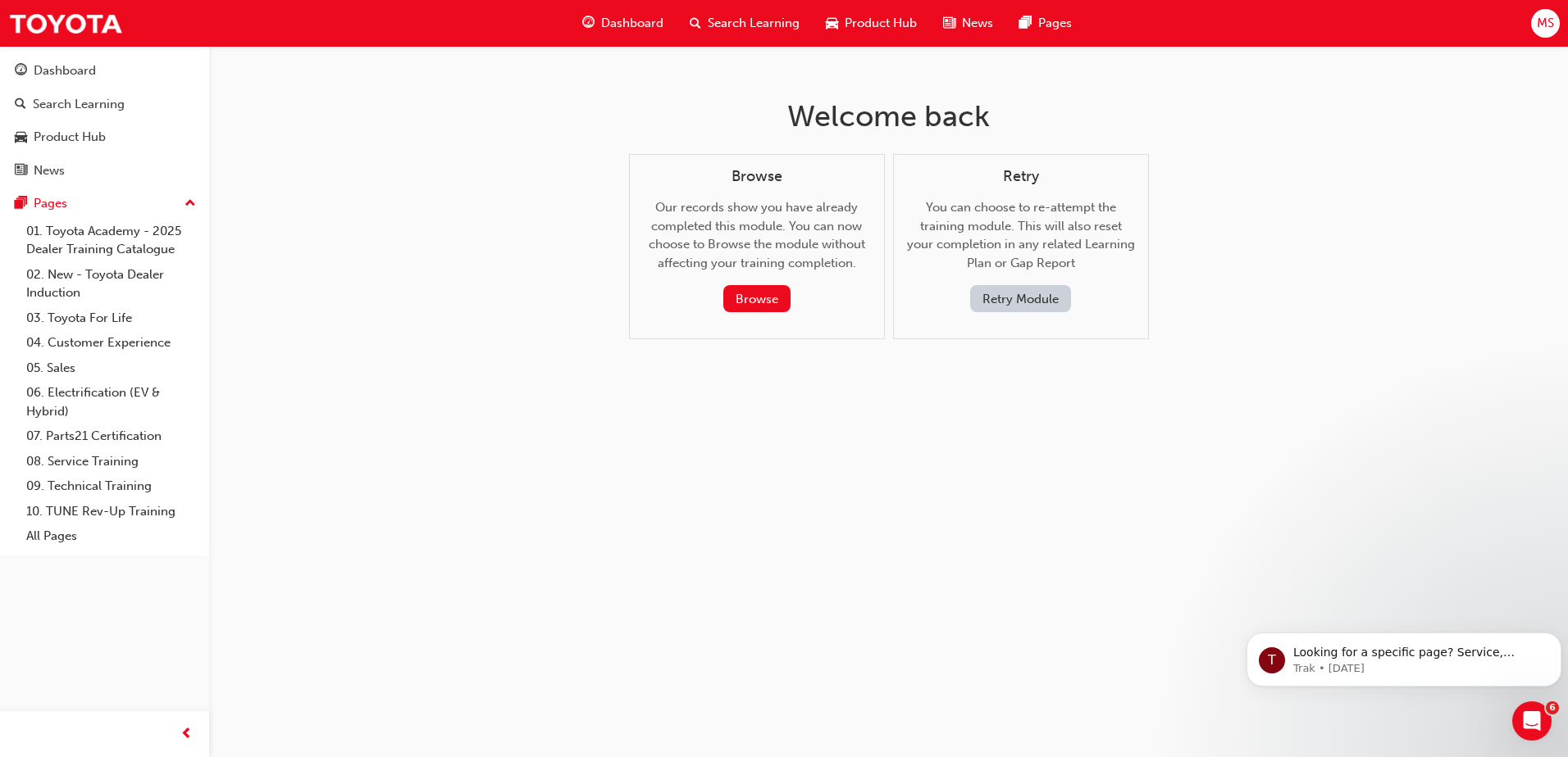
click at [992, 306] on button "Retry Module" at bounding box center [1020, 298] width 101 height 27
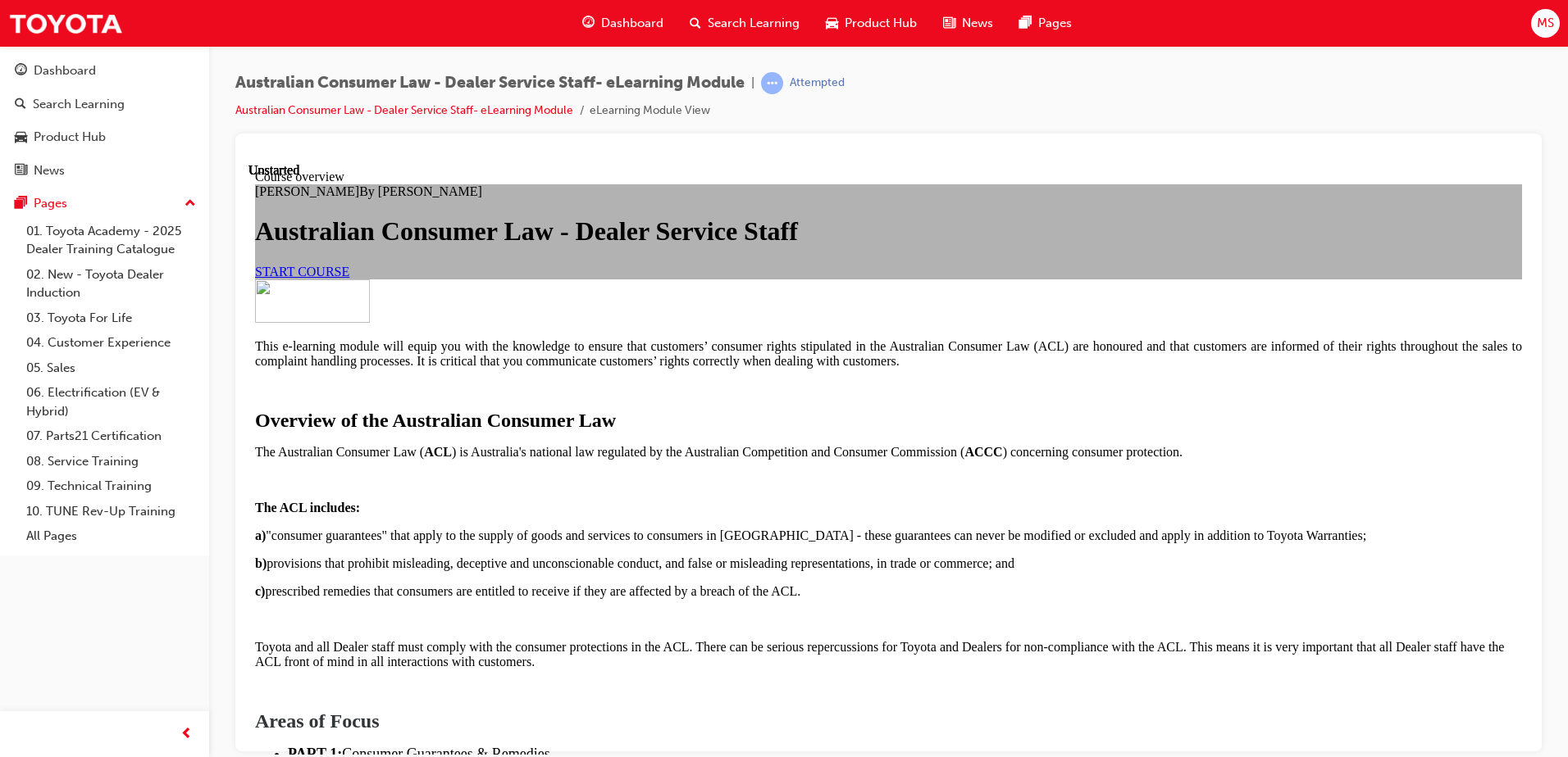
scroll to position [1163, 0]
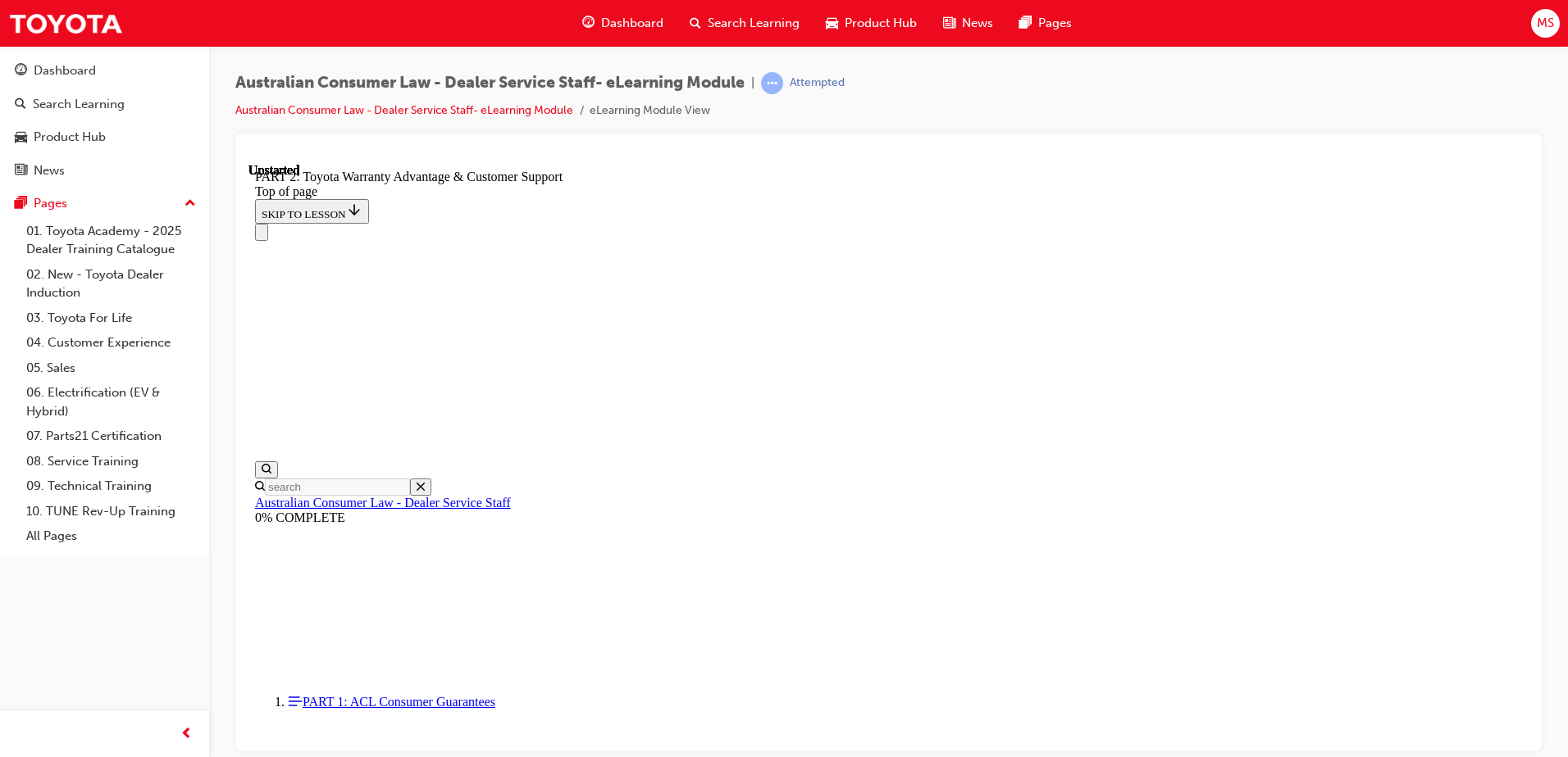
scroll to position [51, 0]
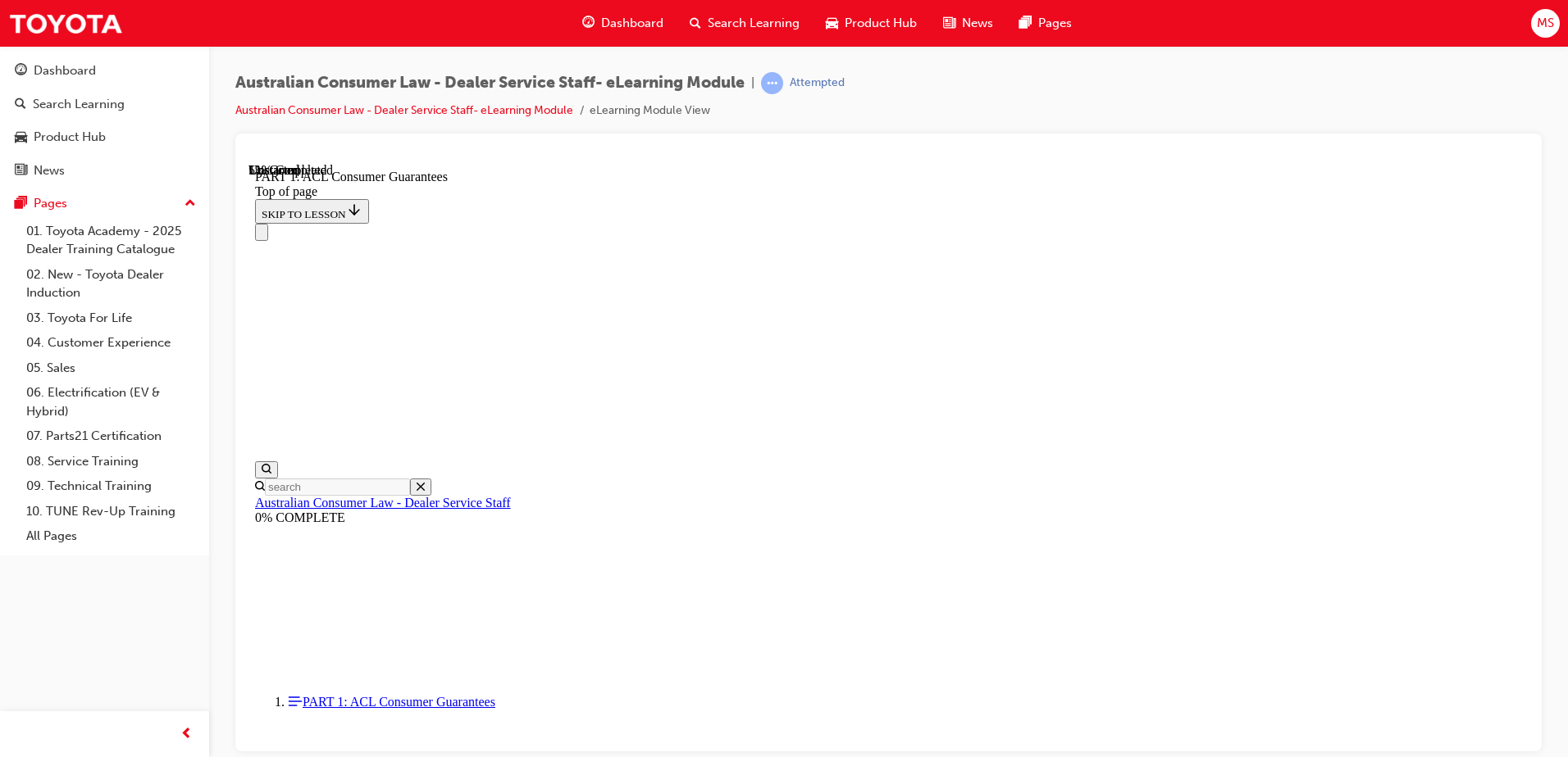
scroll to position [0, 0]
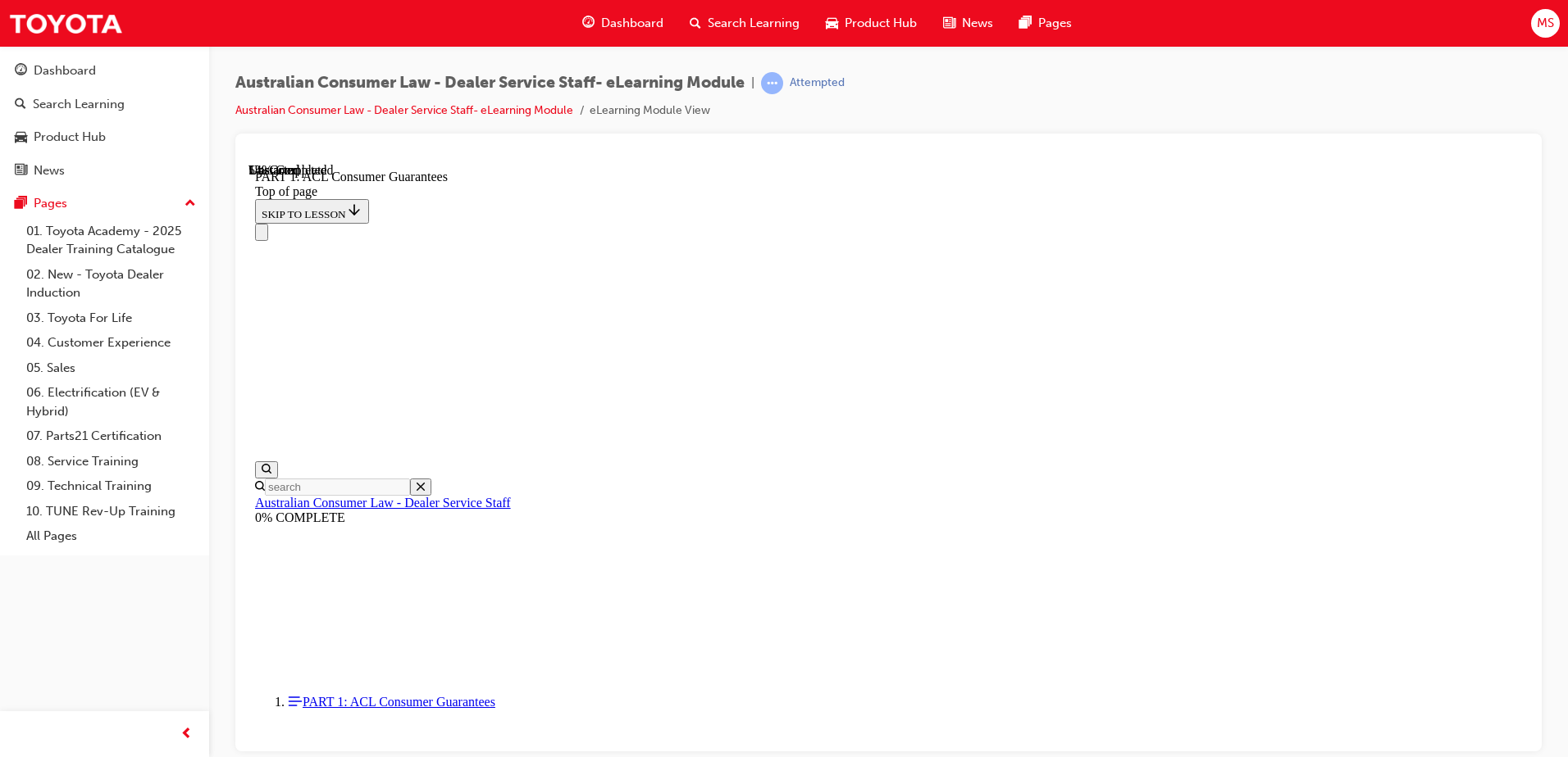
scroll to position [2714, 0]
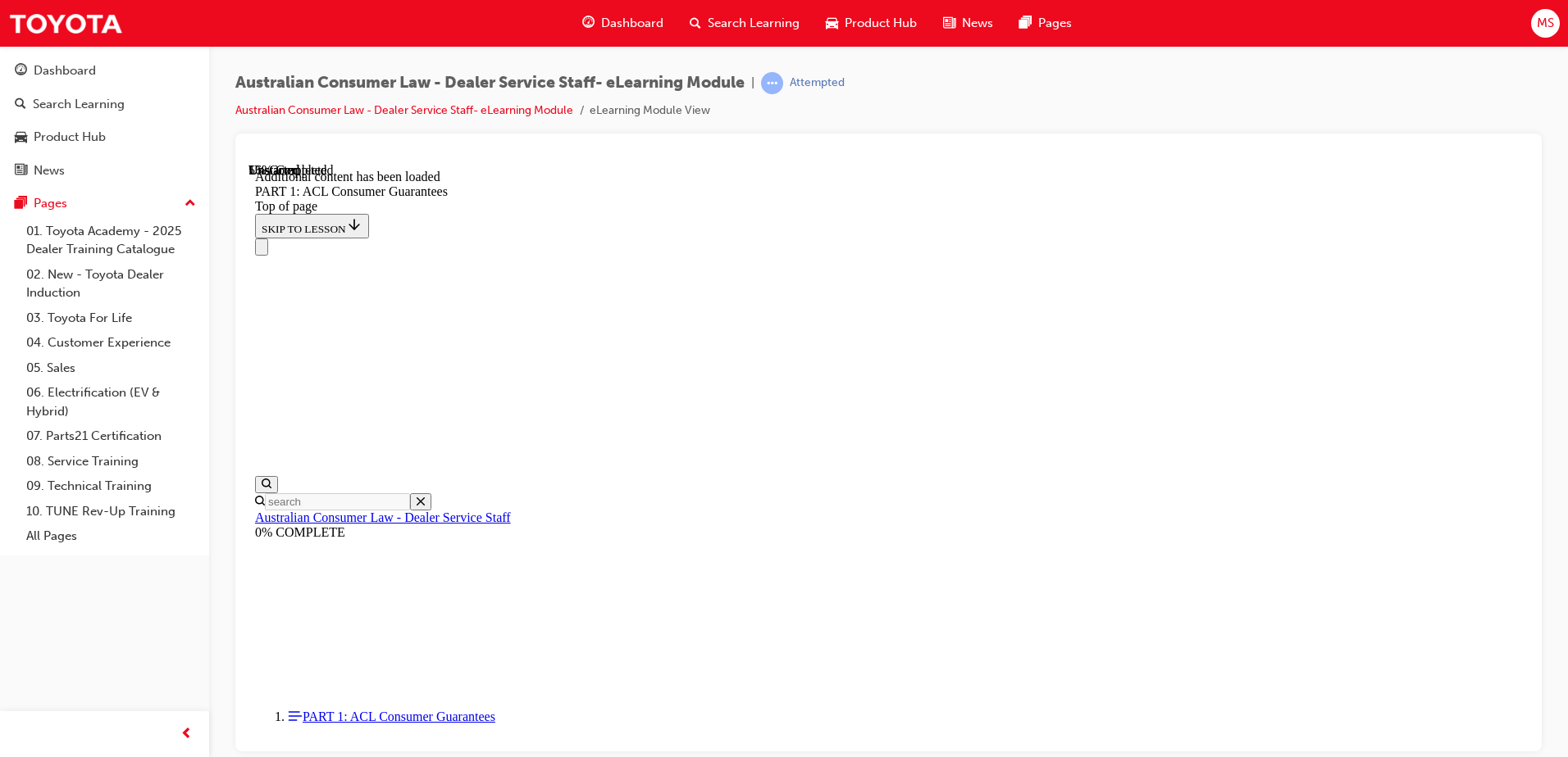
scroll to position [3131, 0]
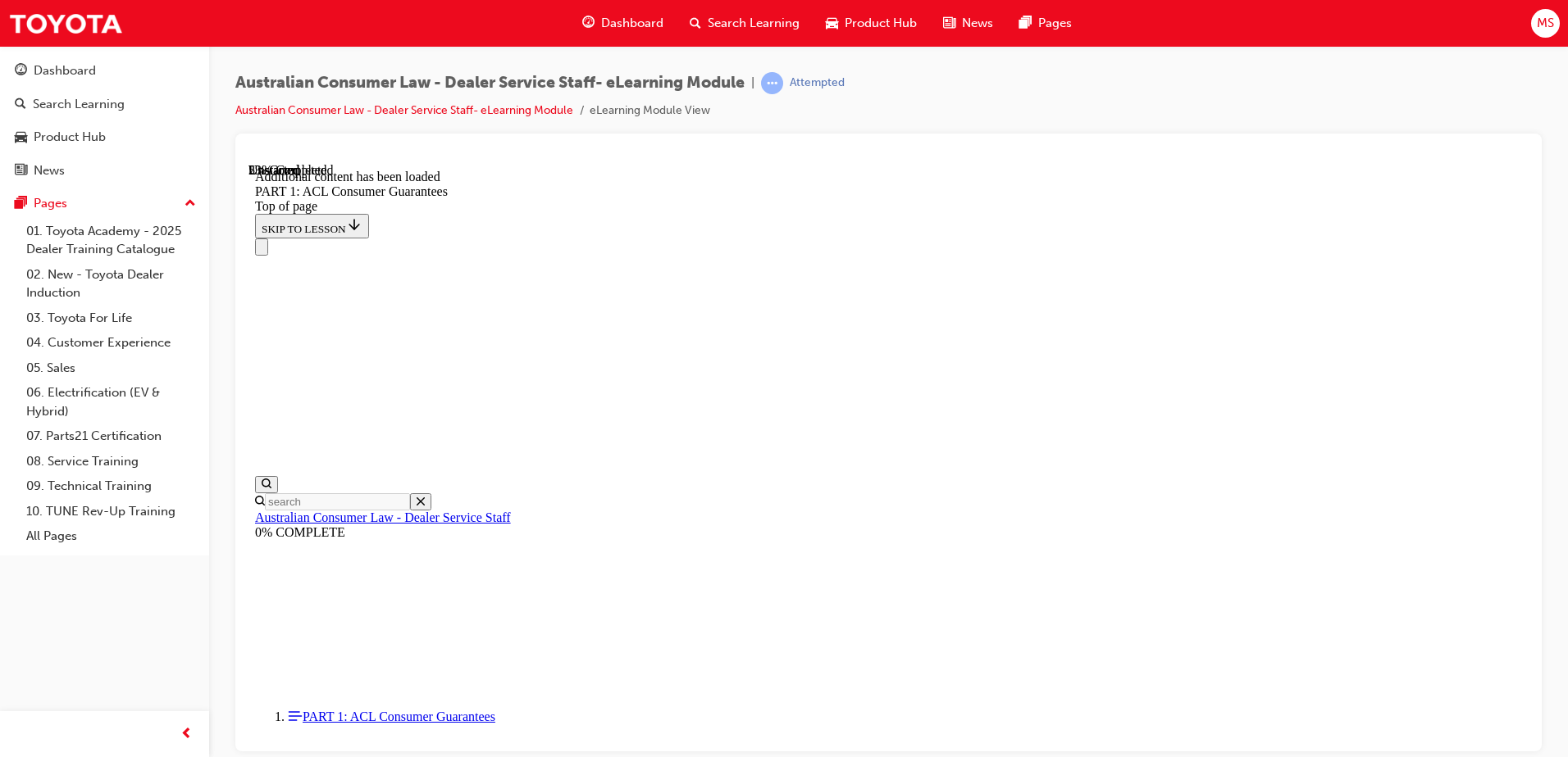
scroll to position [4289, 0]
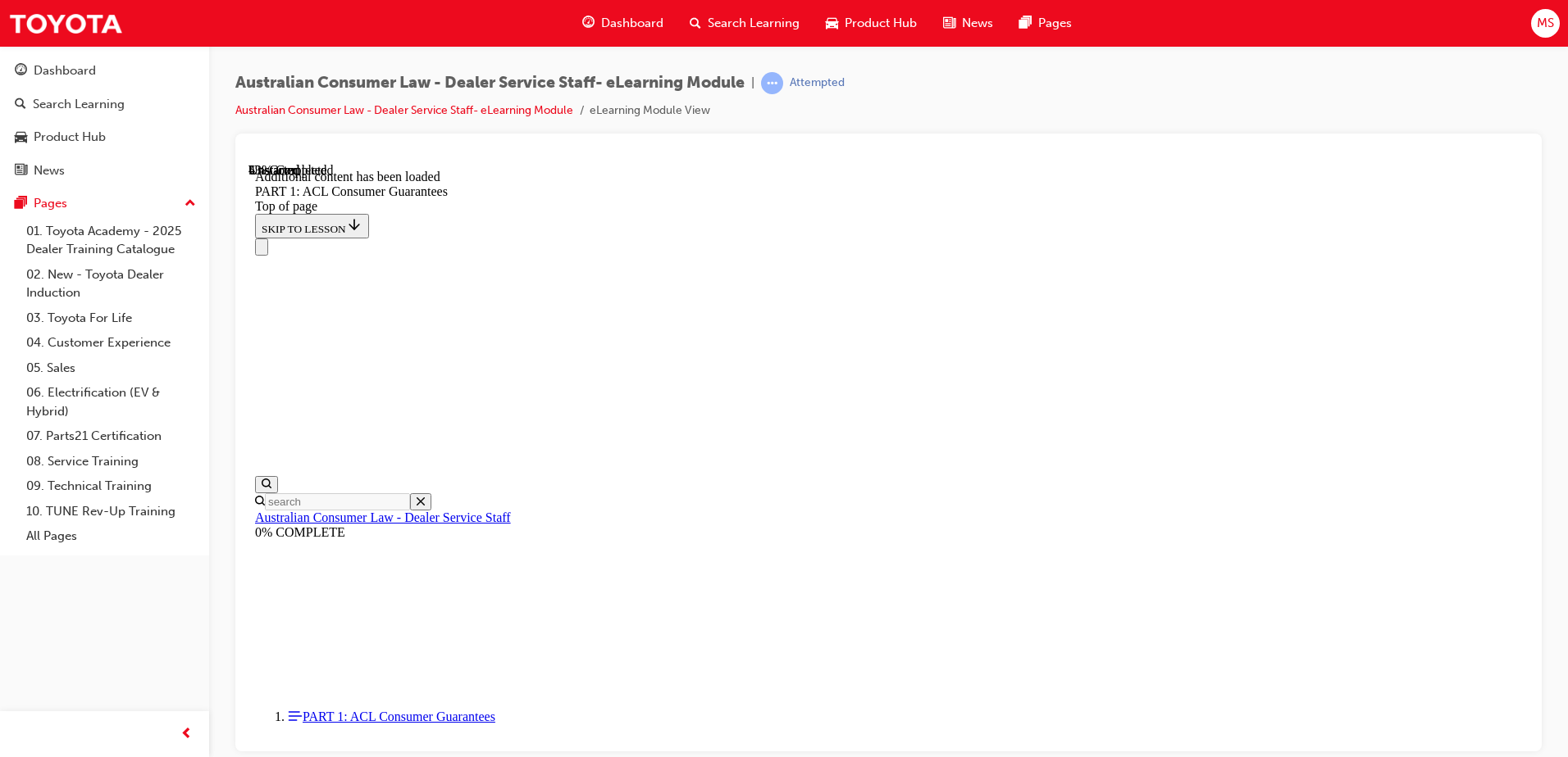
scroll to position [6369, 0]
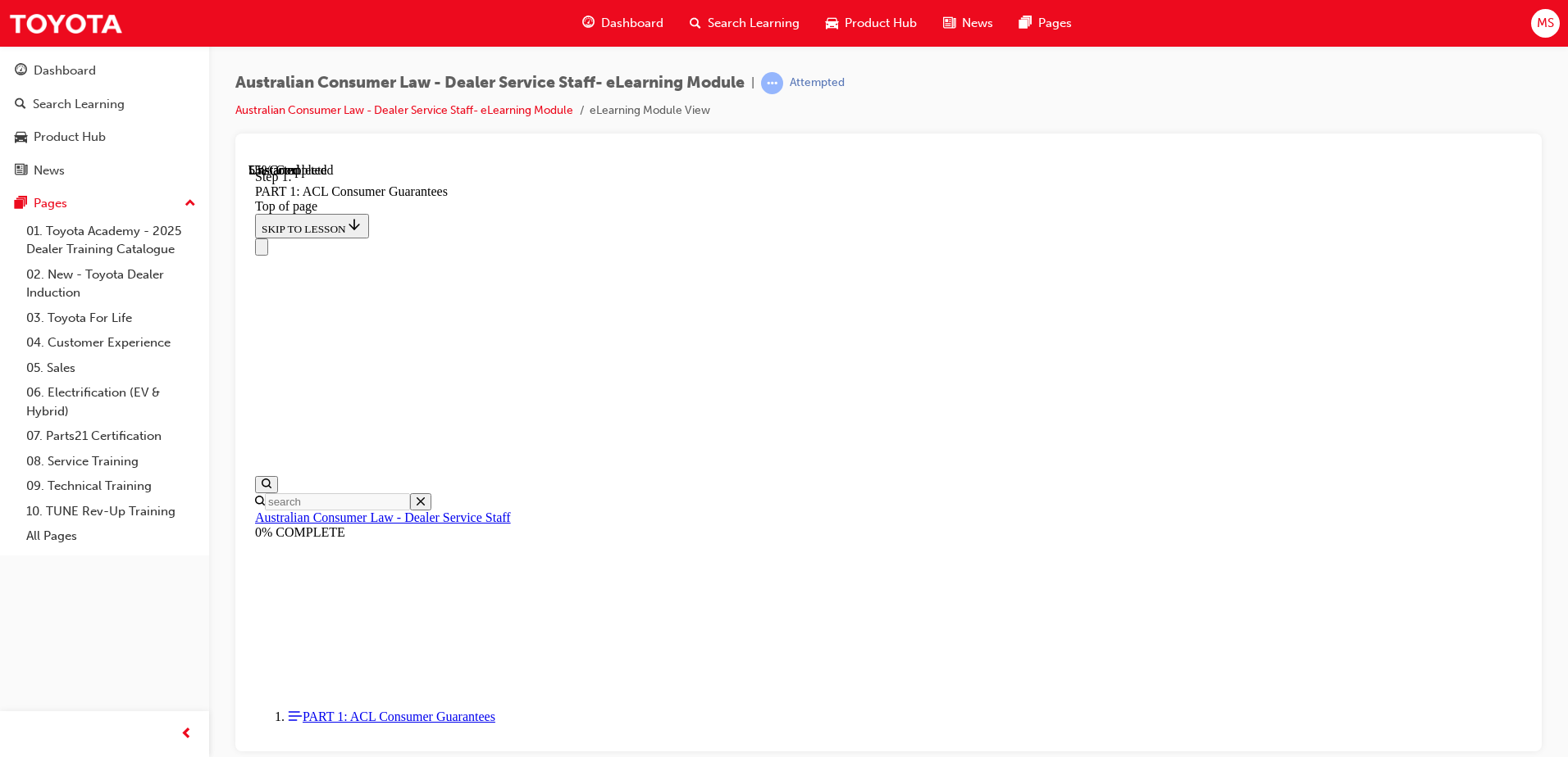
scroll to position [7341, 0]
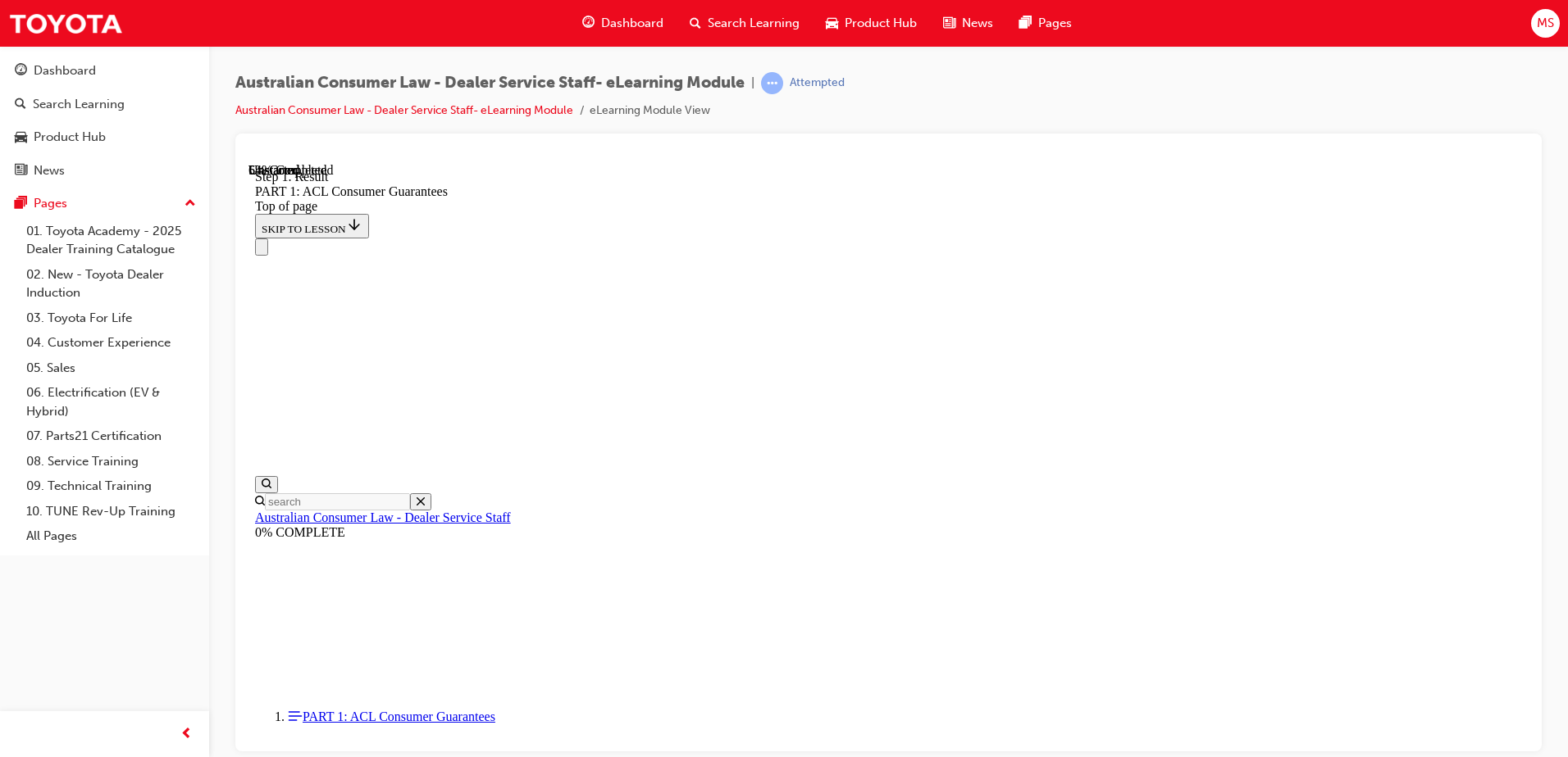
scroll to position [9282, 0]
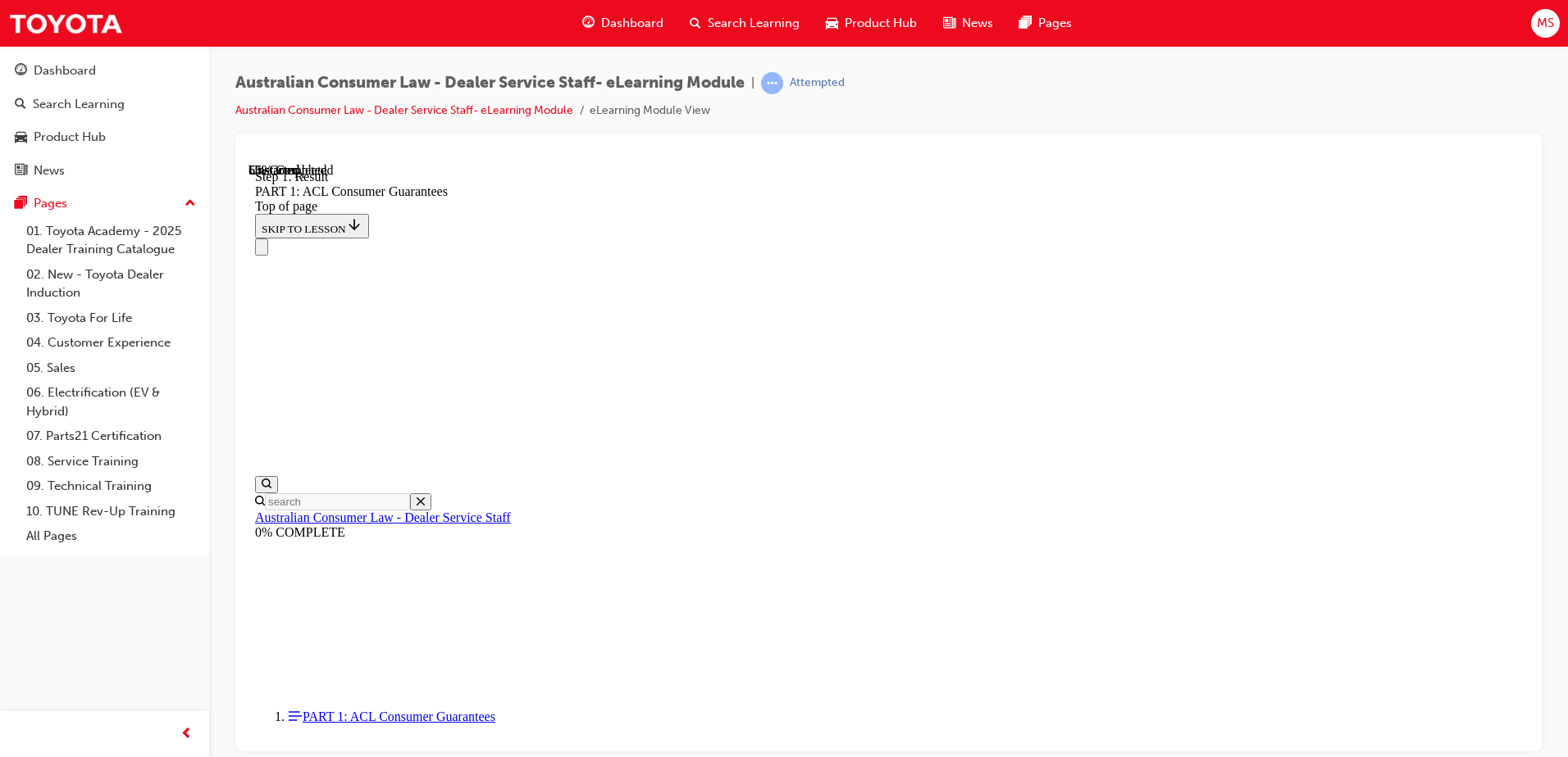
scroll to position [9928, 0]
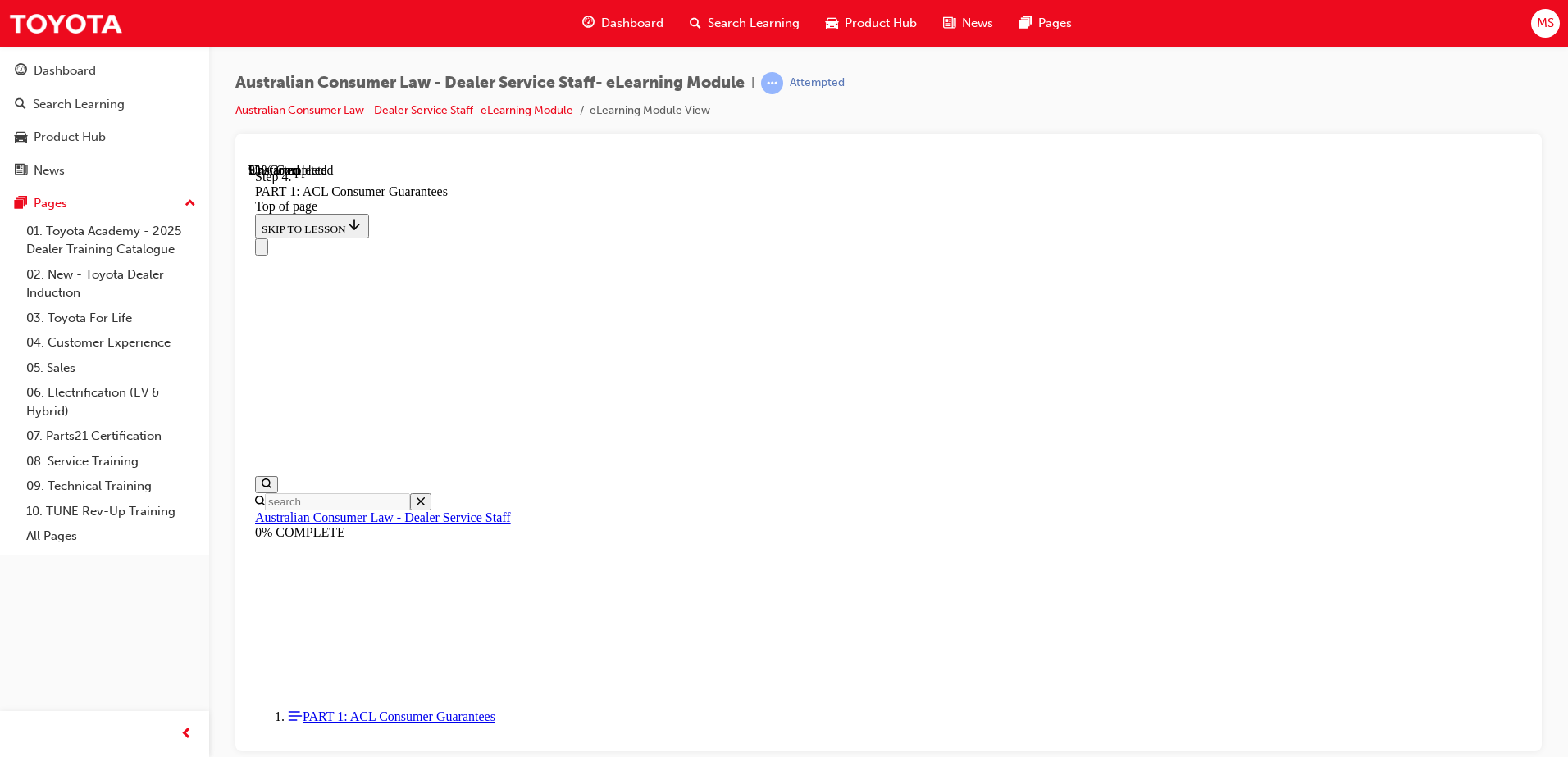
drag, startPoint x: 853, startPoint y: 446, endPoint x: 906, endPoint y: 255, distance: 198.2
drag, startPoint x: 890, startPoint y: 449, endPoint x: 946, endPoint y: 354, distance: 110.3
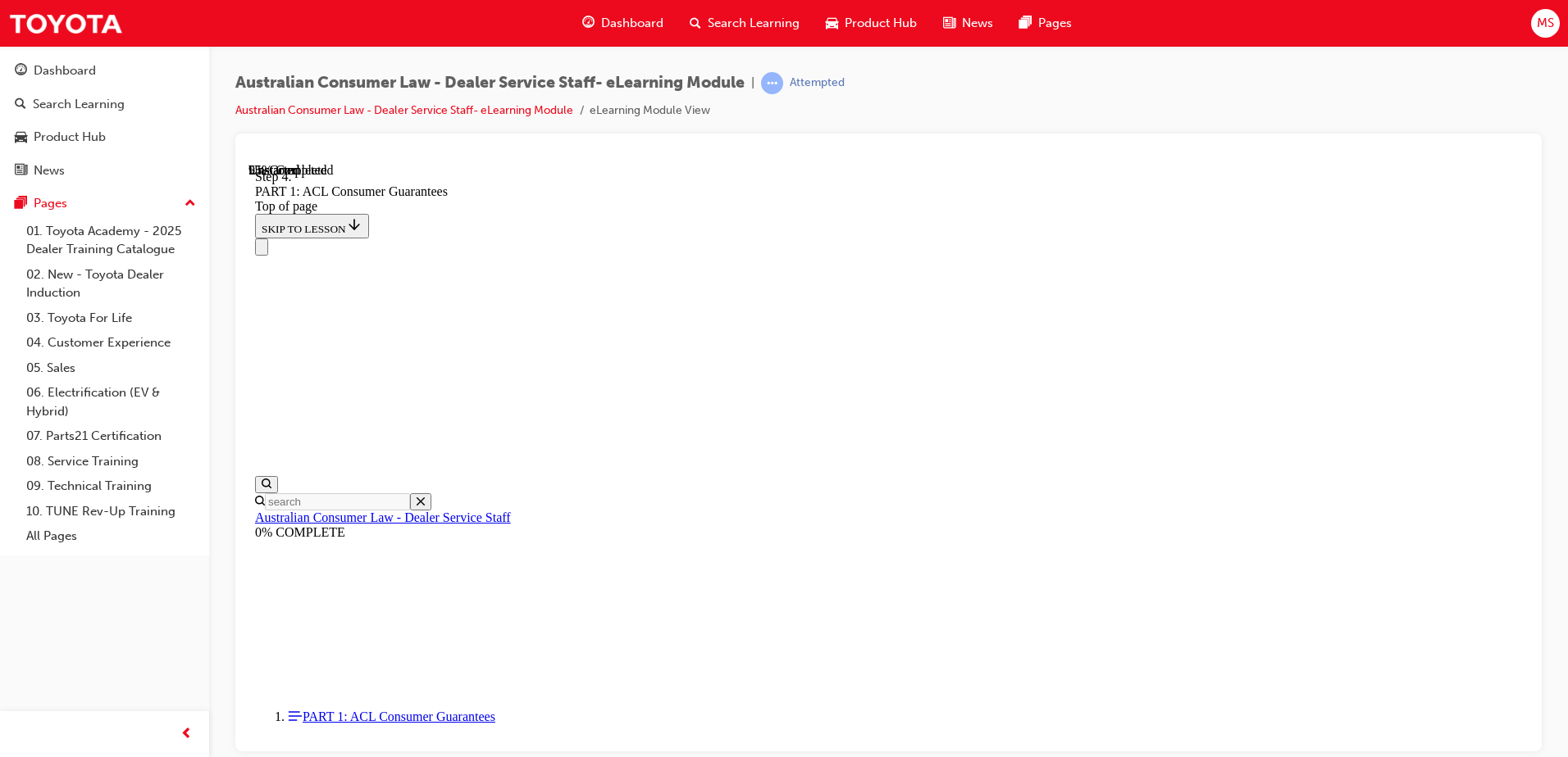
drag, startPoint x: 886, startPoint y: 382, endPoint x: 939, endPoint y: 378, distance: 53.2
drag, startPoint x: 861, startPoint y: 562, endPoint x: 928, endPoint y: 453, distance: 127.9
drag, startPoint x: 847, startPoint y: 553, endPoint x: 927, endPoint y: 546, distance: 80.3
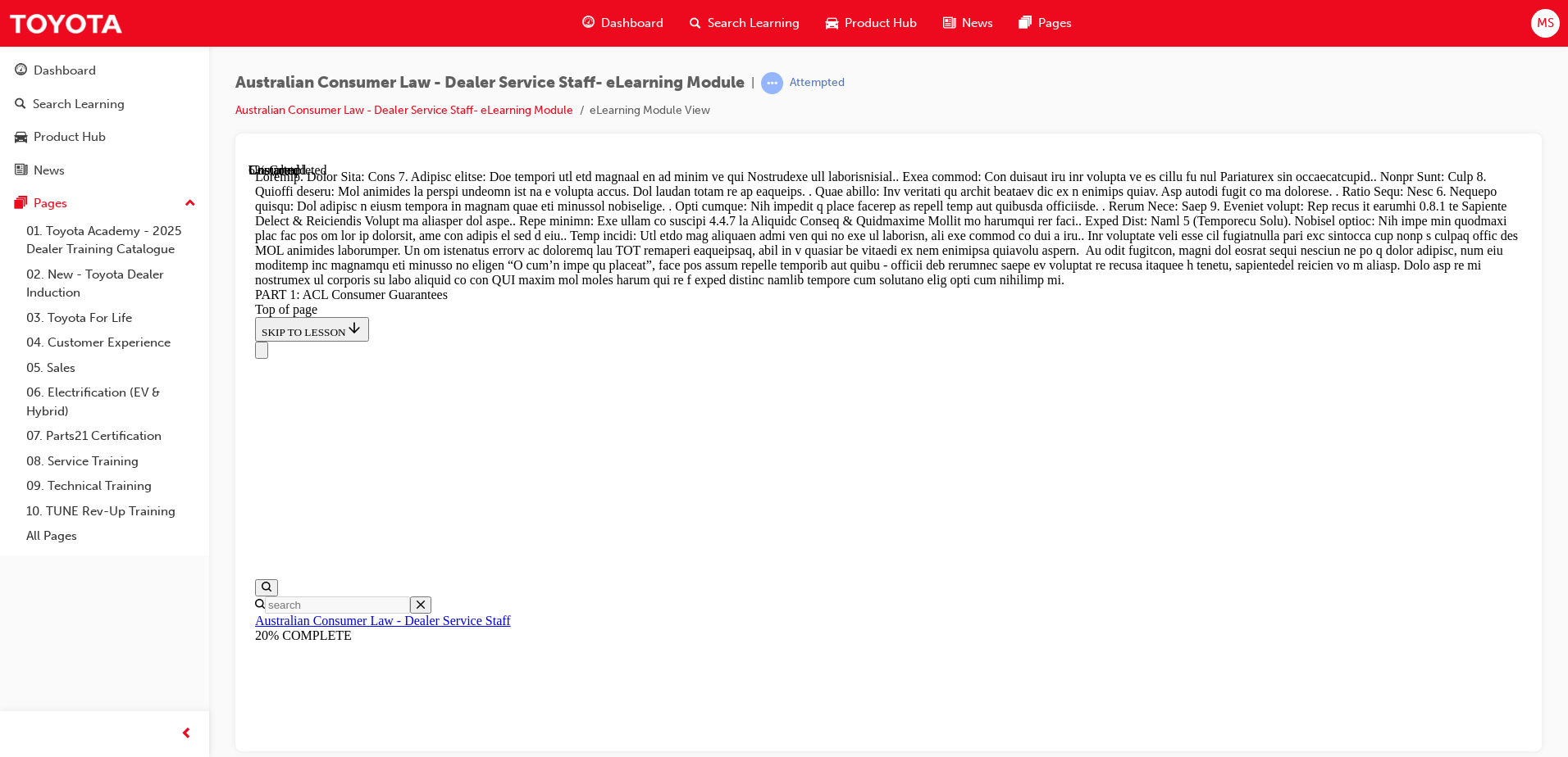
scroll to position [18855, 0]
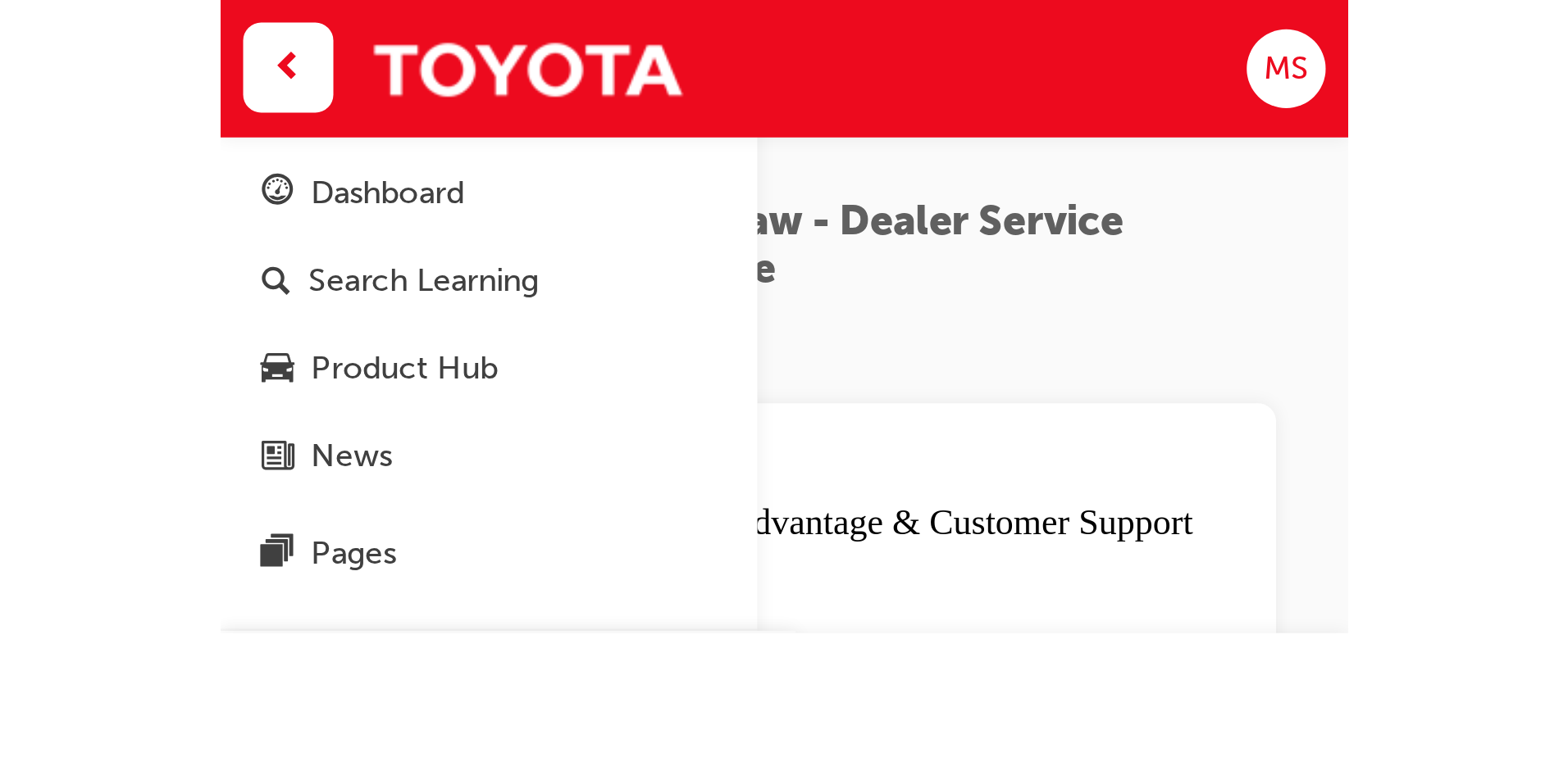
scroll to position [771, 0]
